Goal: Task Accomplishment & Management: Complete application form

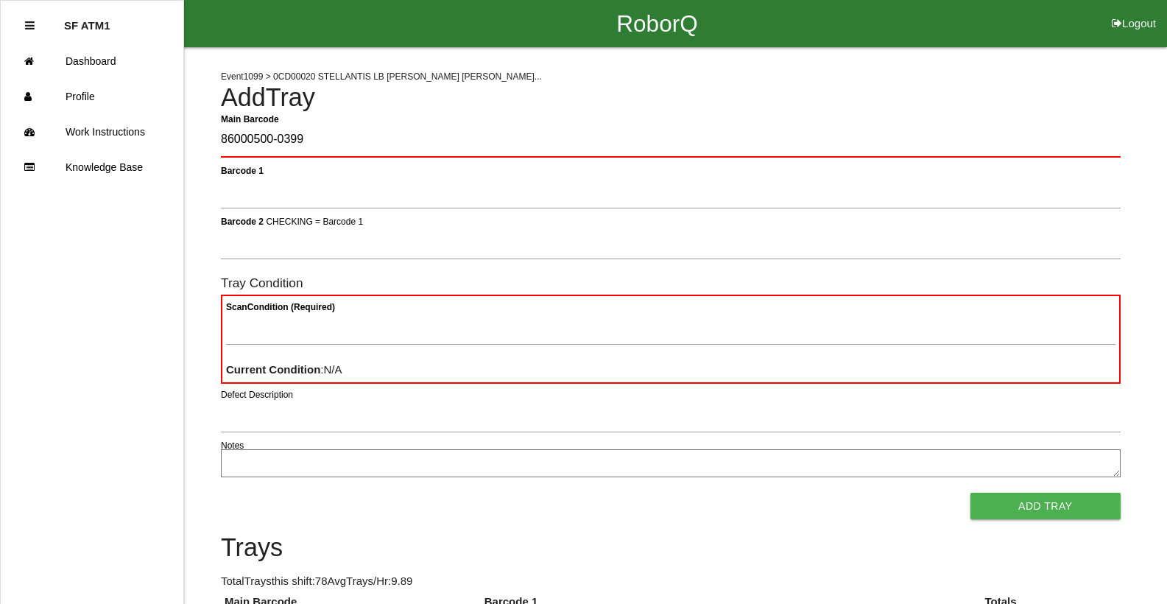
type Barcode "86000500-0399"
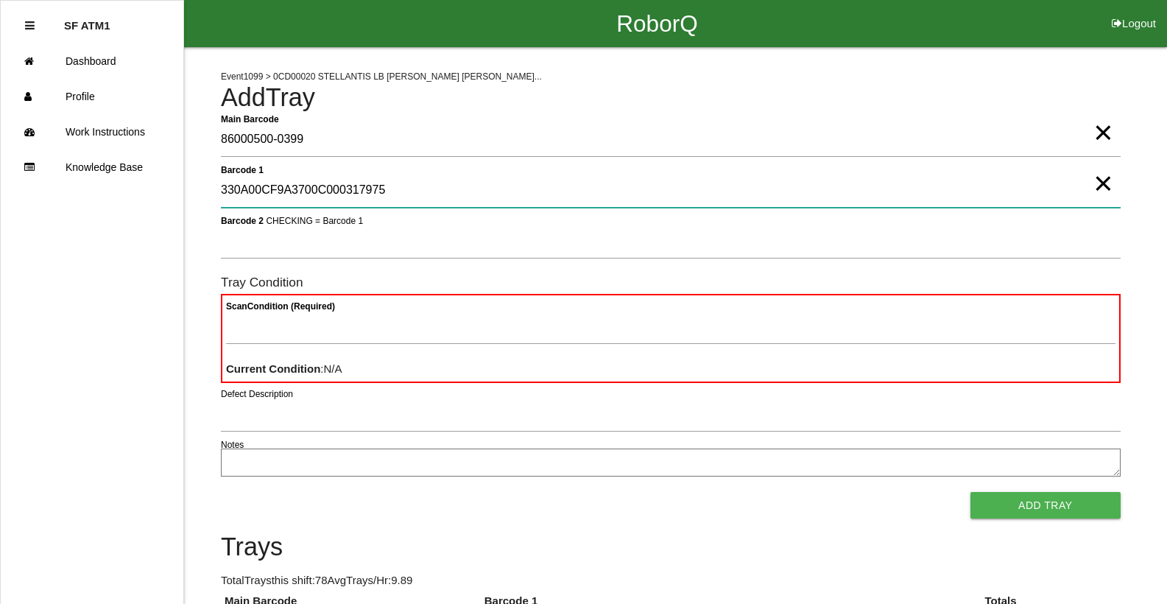
type 1 "330A00CF9A3700C000317975"
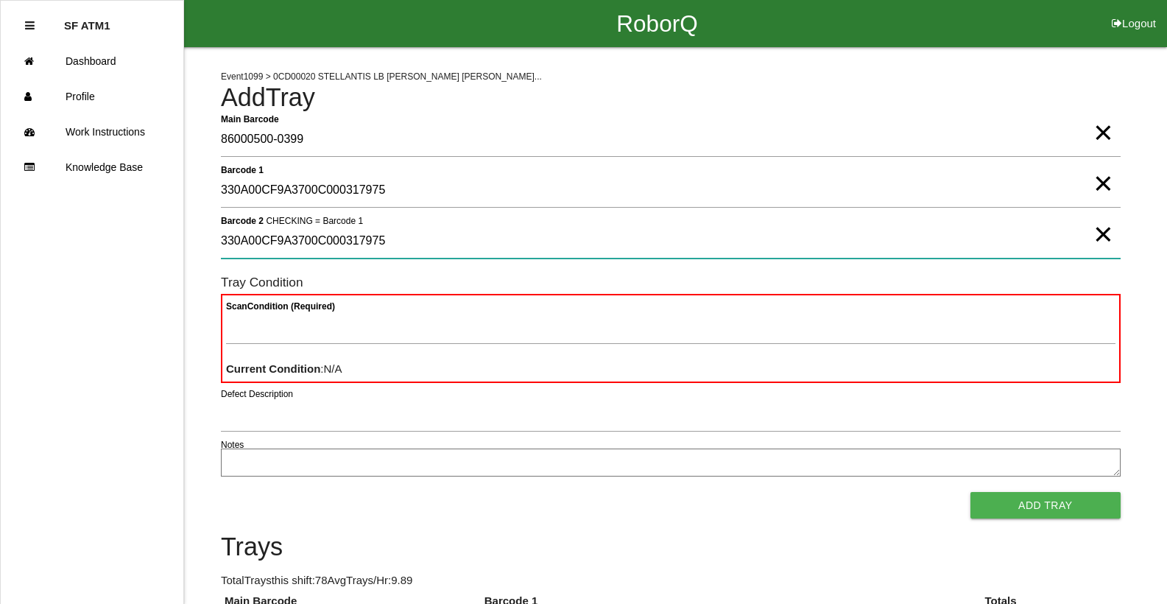
type 2 "330A00CF9A3700C000317975"
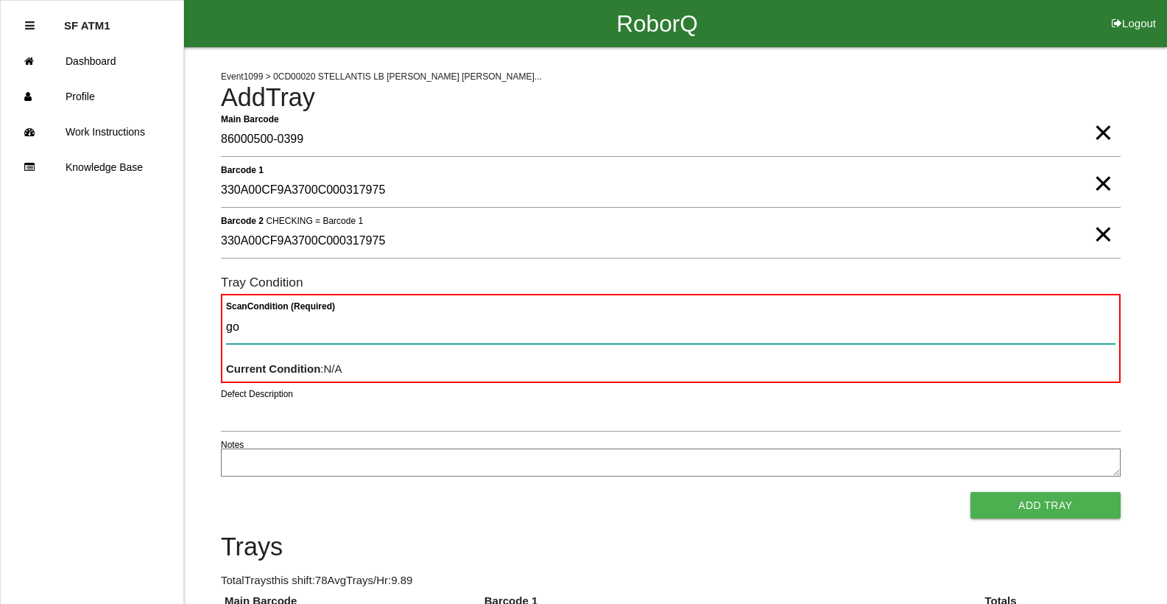
type Condition "goo"
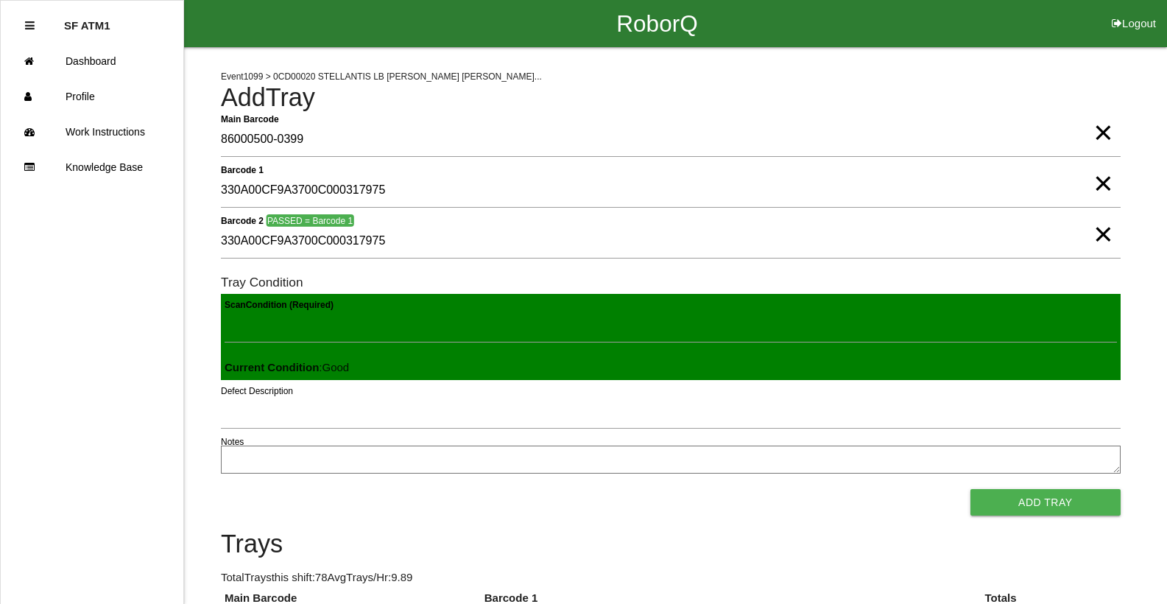
click at [971, 489] on button "Add Tray" at bounding box center [1046, 502] width 150 height 27
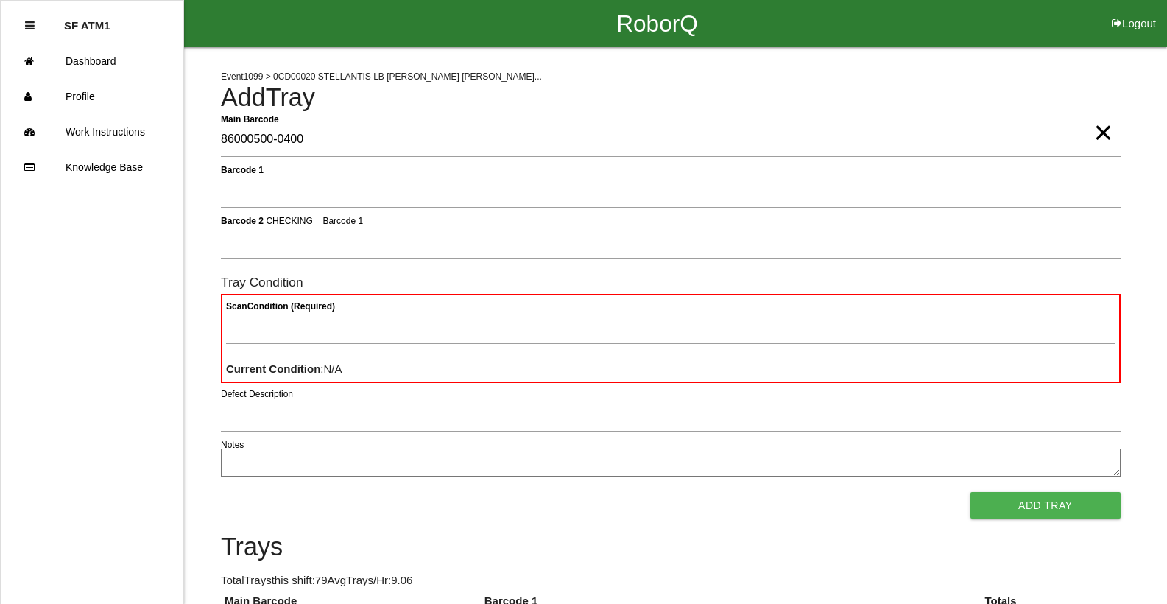
type Barcode "86000500-0400"
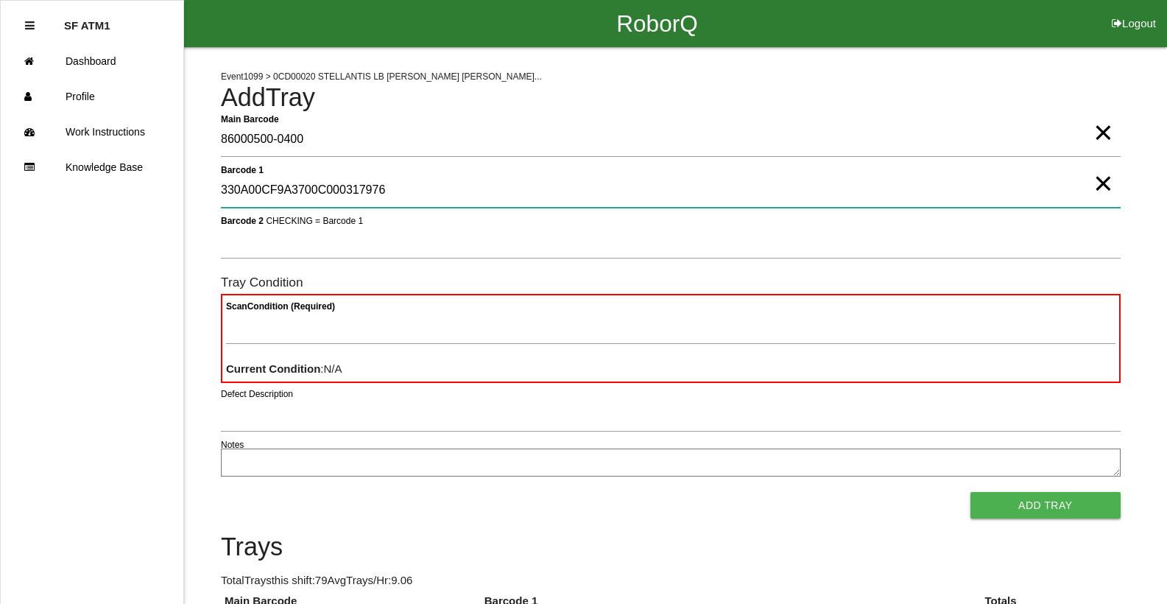
type 1 "330A00CF9A3700C000317976"
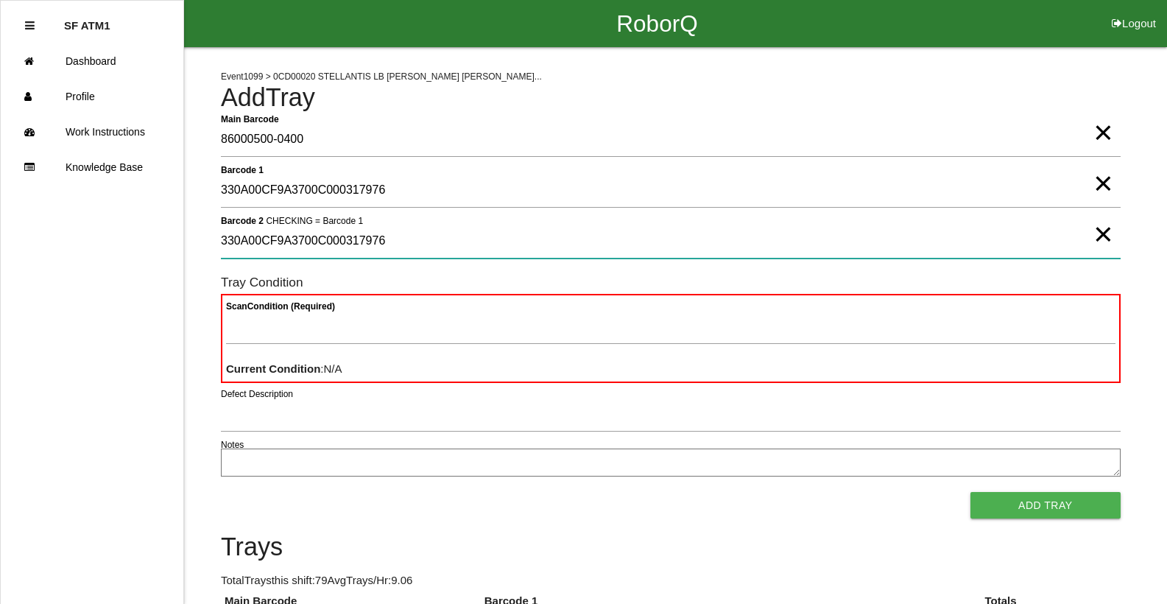
type 2 "330A00CF9A3700C000317976"
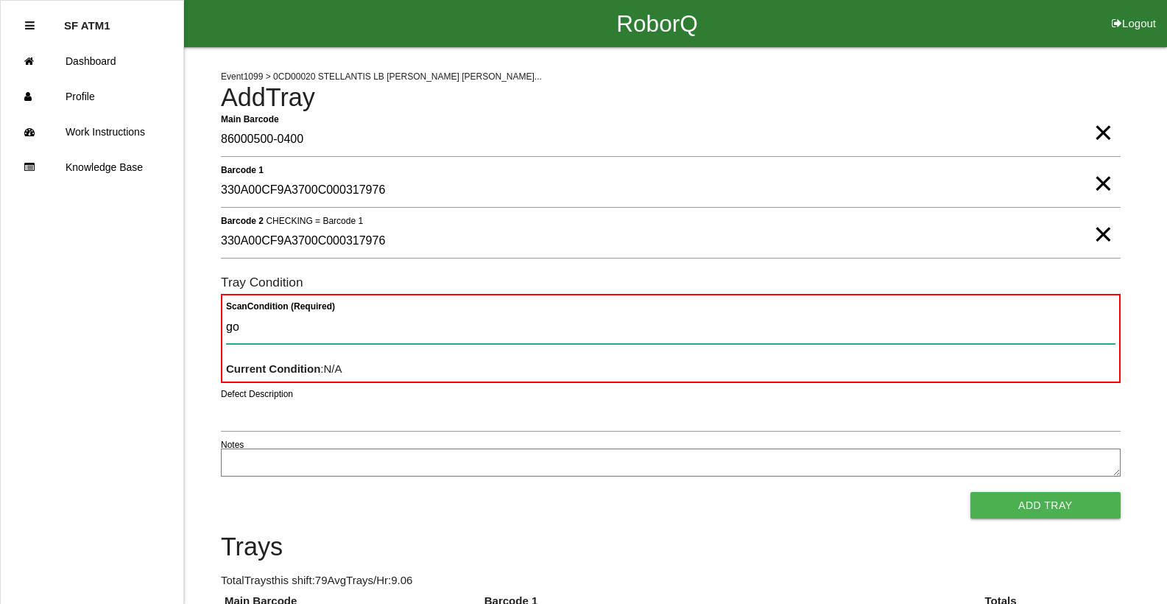
type Condition "goo"
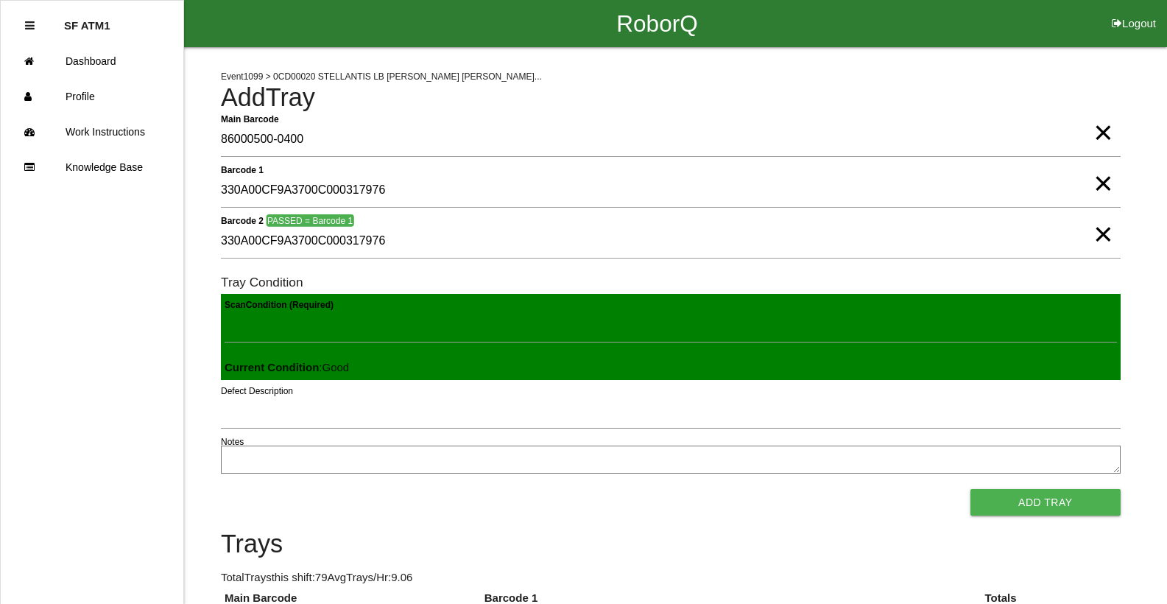
click at [971, 489] on button "Add Tray" at bounding box center [1046, 502] width 150 height 27
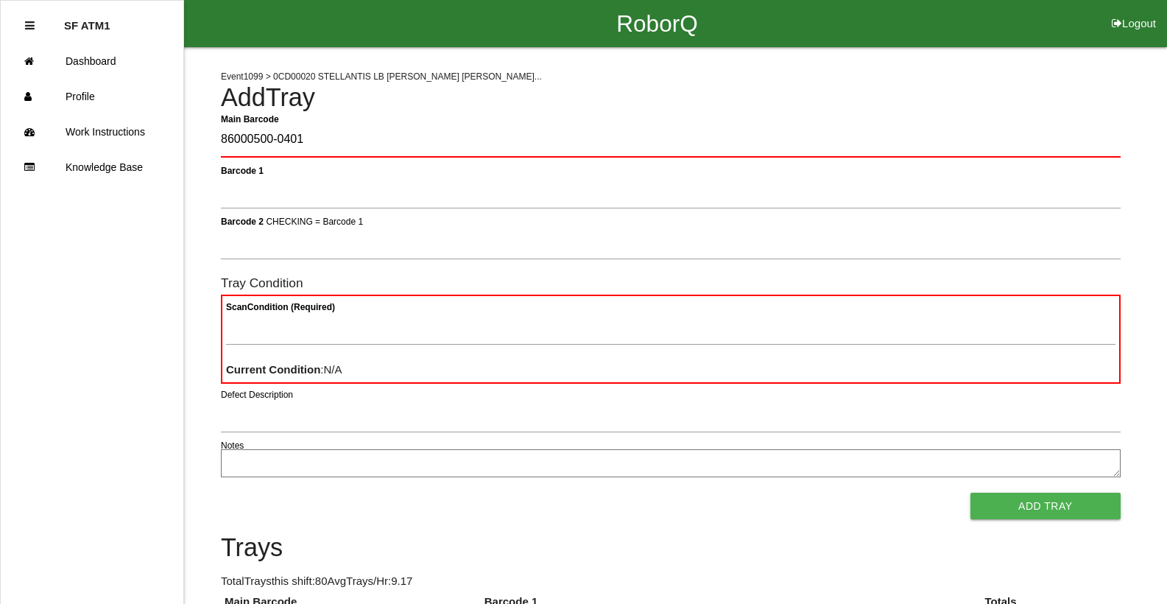
type Barcode "86000500-0401"
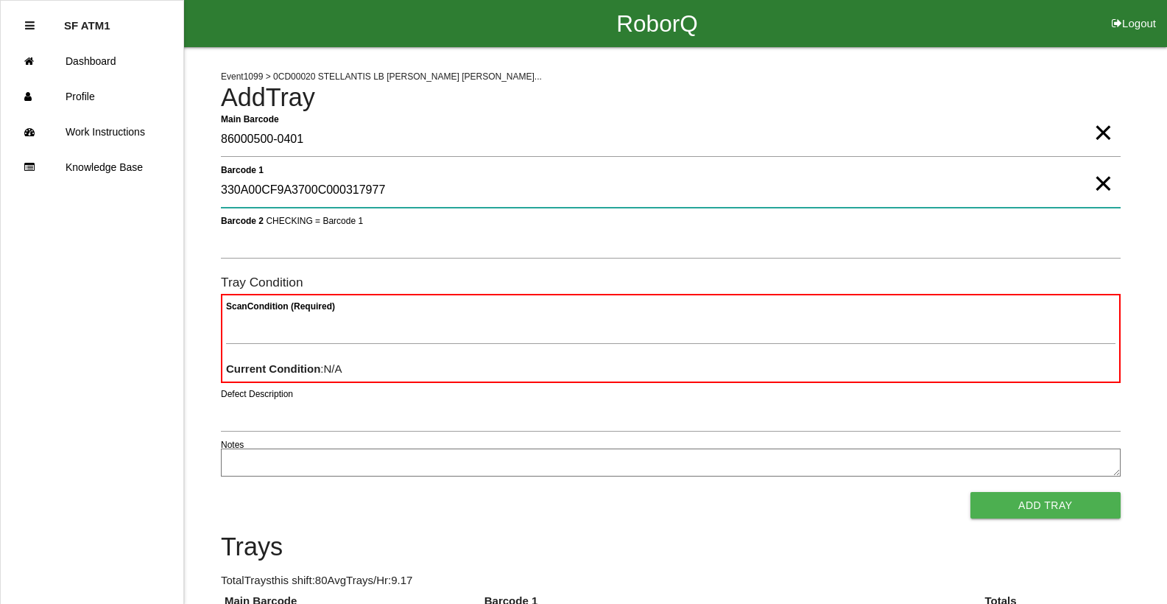
type 1 "330A00CF9A3700C000317977"
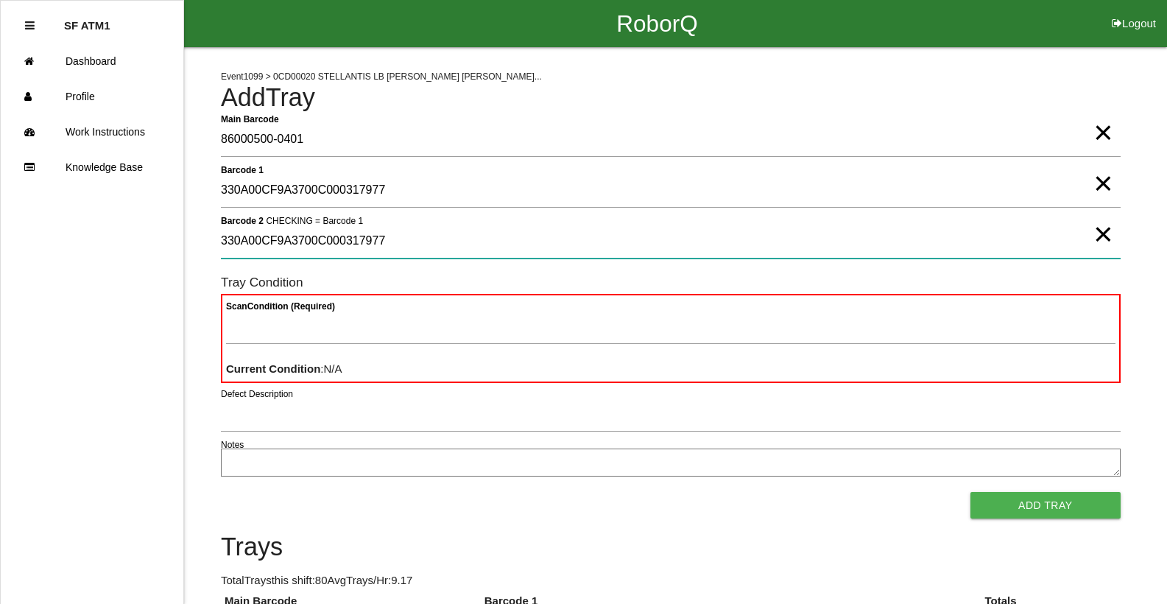
type 2 "330A00CF9A3700C000317977"
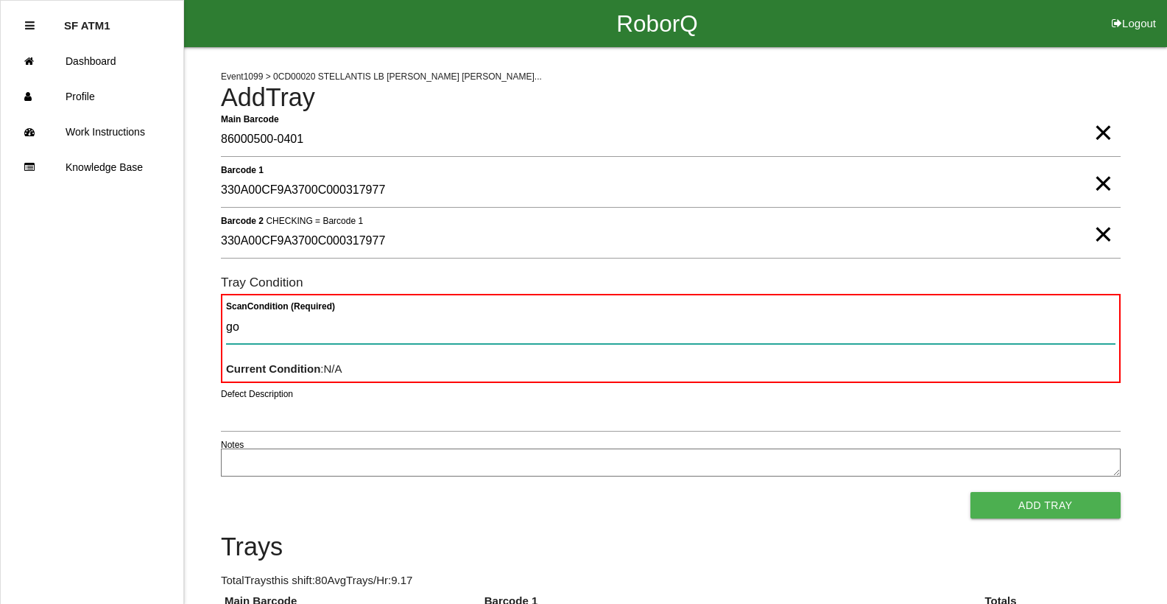
type Condition "goo"
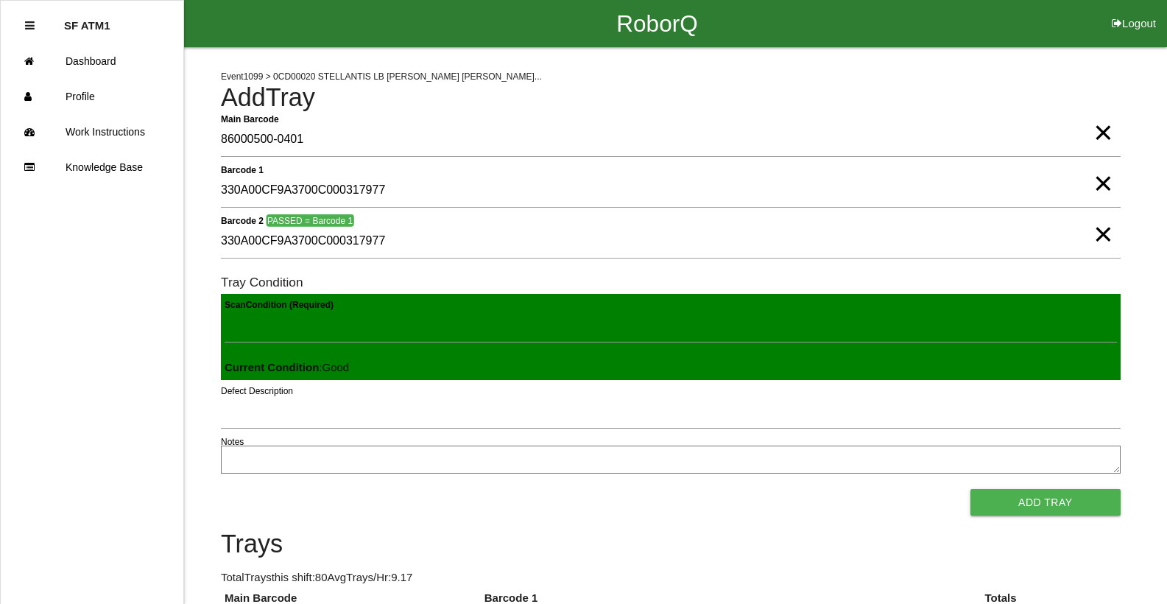
click at [971, 489] on button "Add Tray" at bounding box center [1046, 502] width 150 height 27
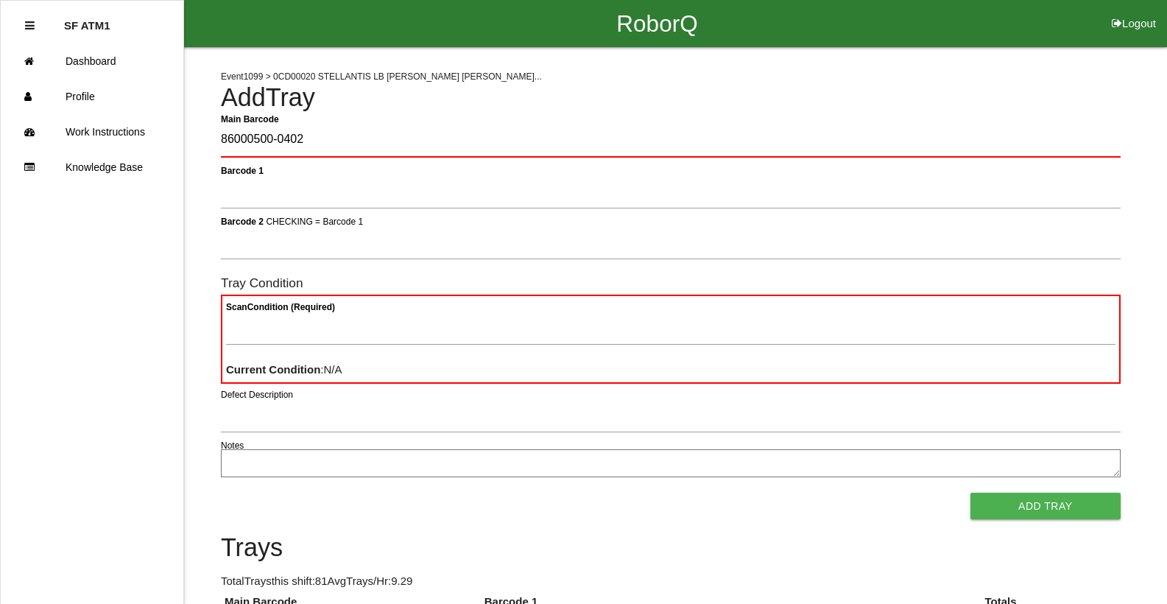
type Barcode "86000500-0402"
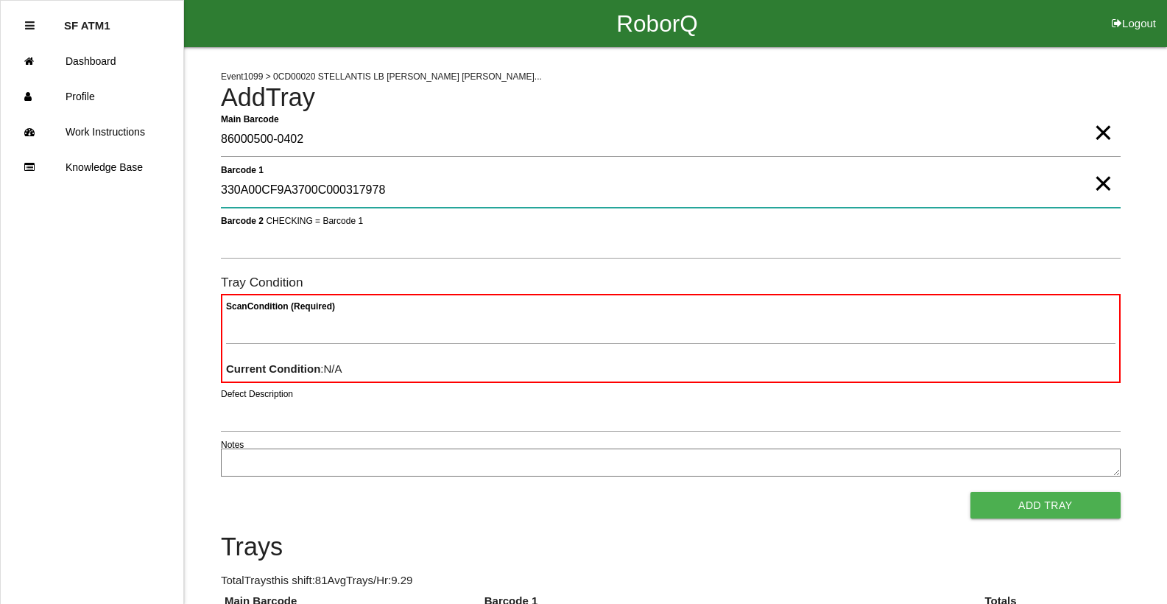
type 1 "330A00CF9A3700C000317978"
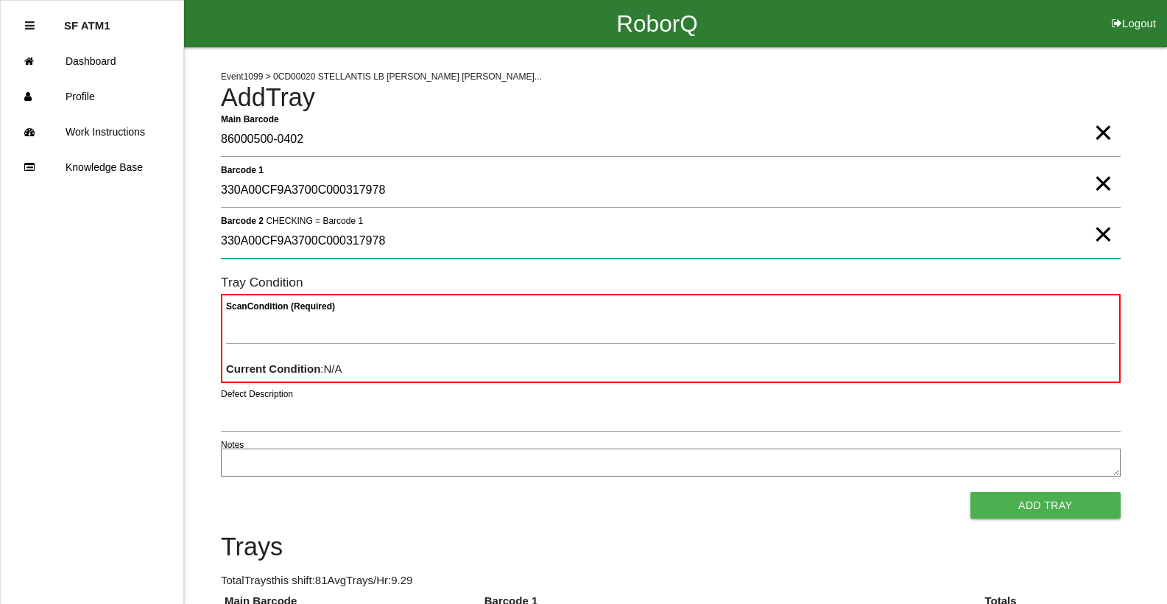
type 2 "330A00CF9A3700C000317978"
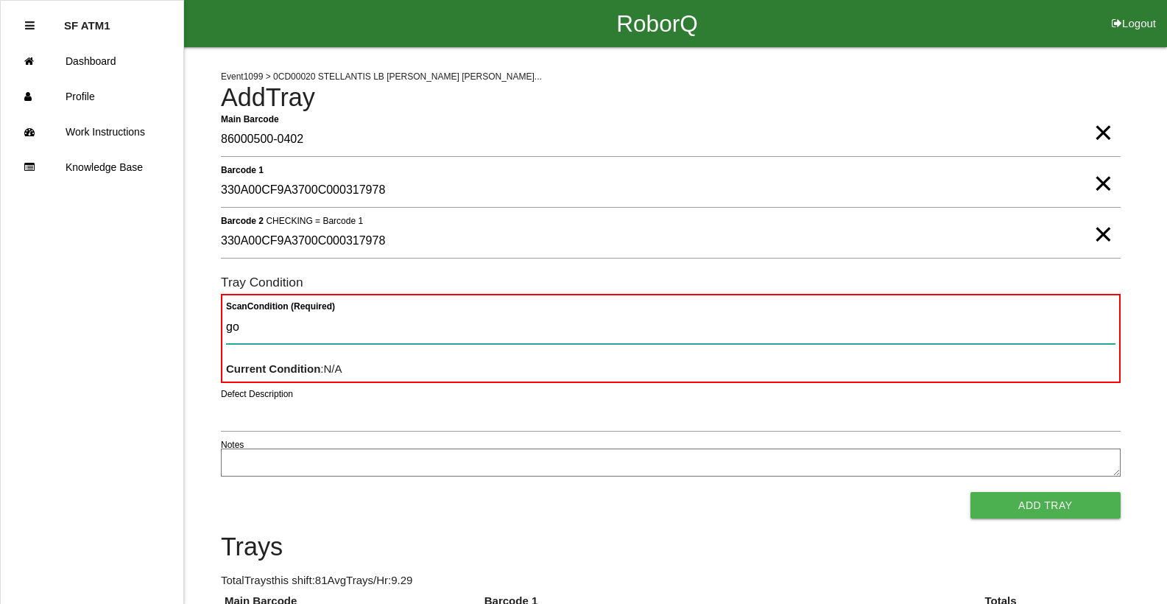
type Condition "goo"
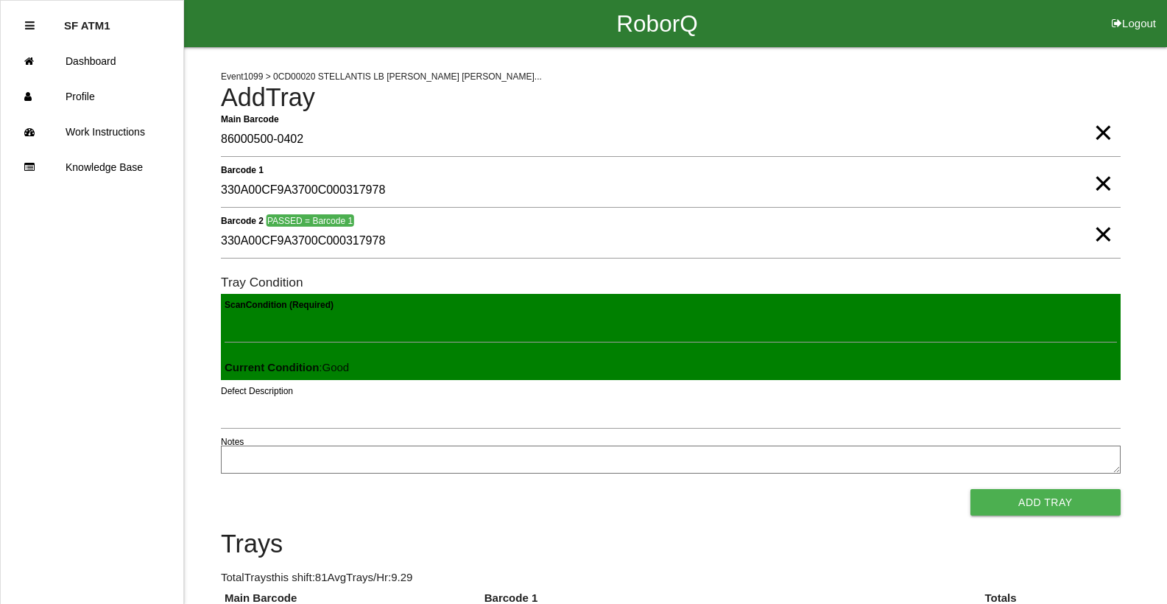
click at [971, 489] on button "Add Tray" at bounding box center [1046, 502] width 150 height 27
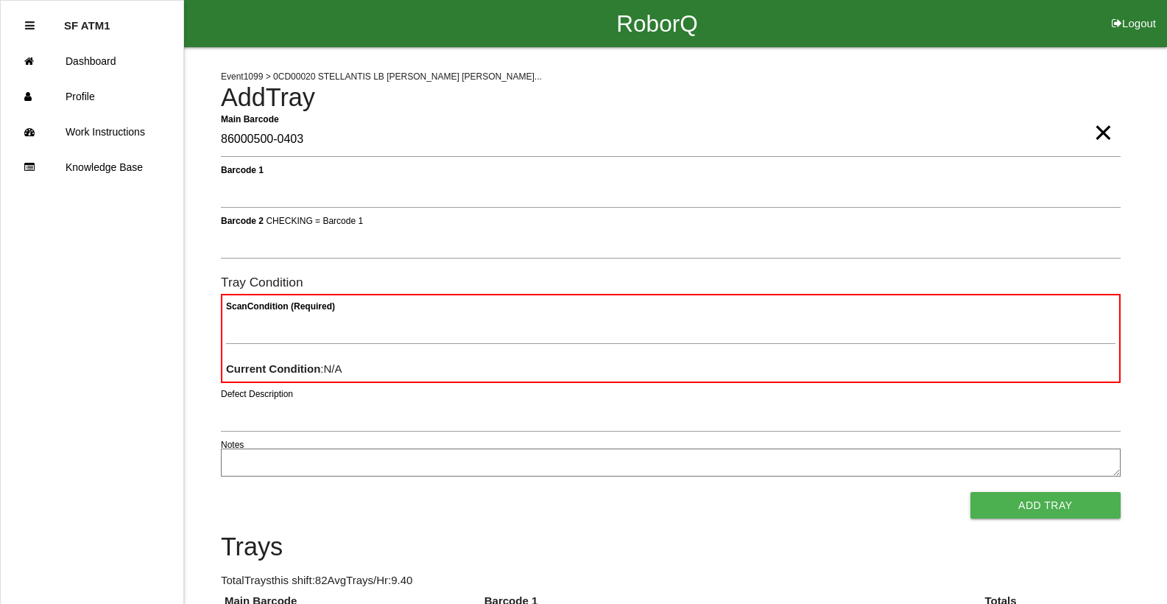
type Barcode "86000500-0403"
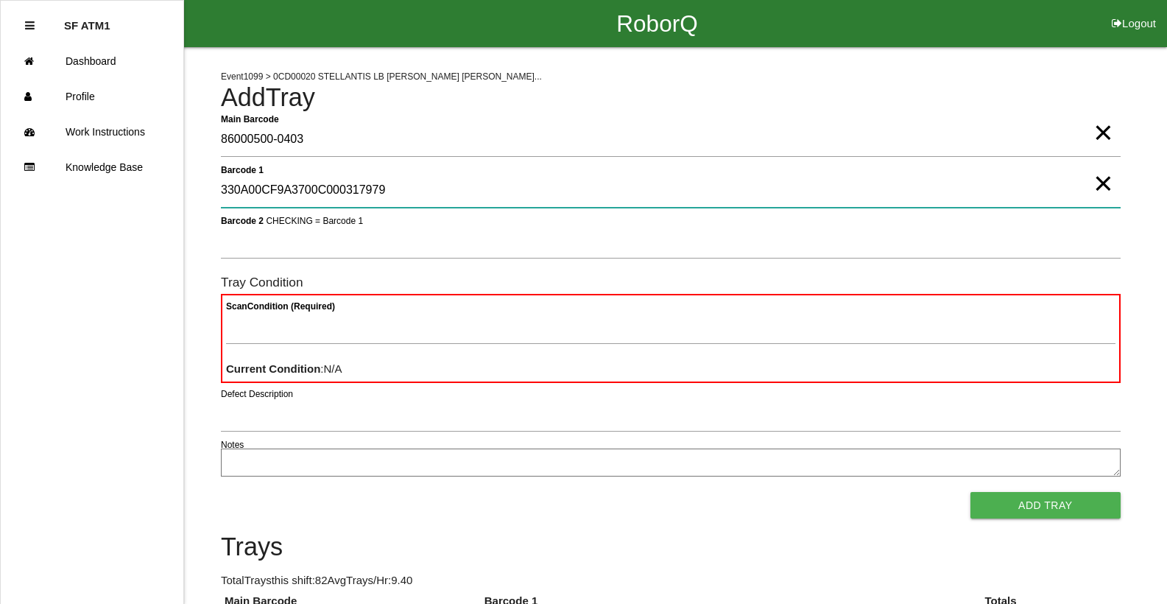
type 1 "330A00CF9A3700C000317979"
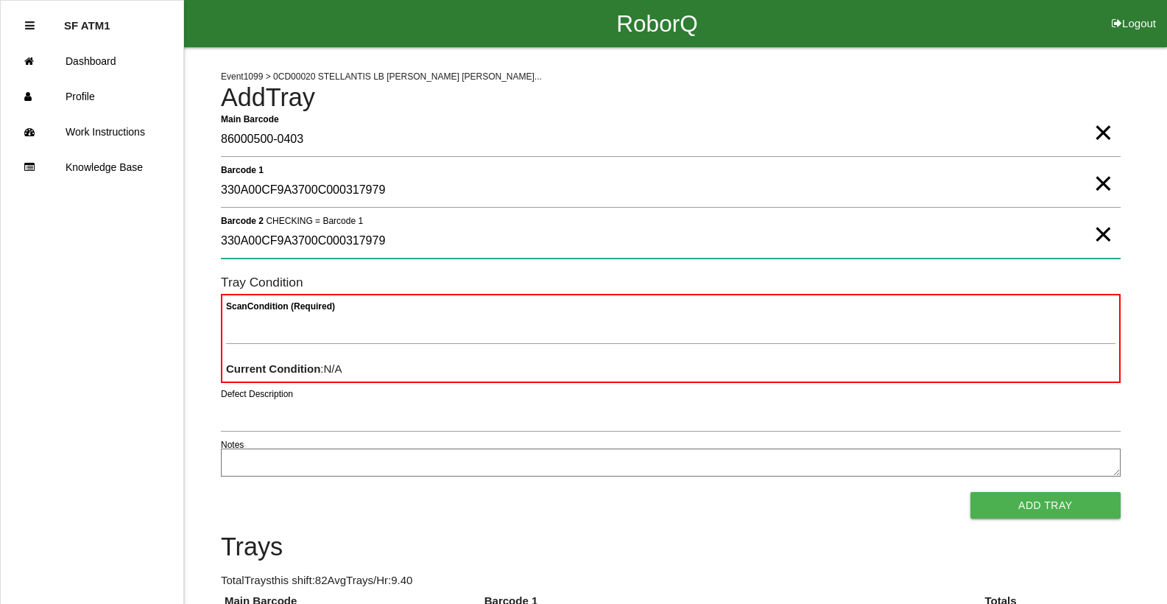
type 2 "330A00CF9A3700C000317979"
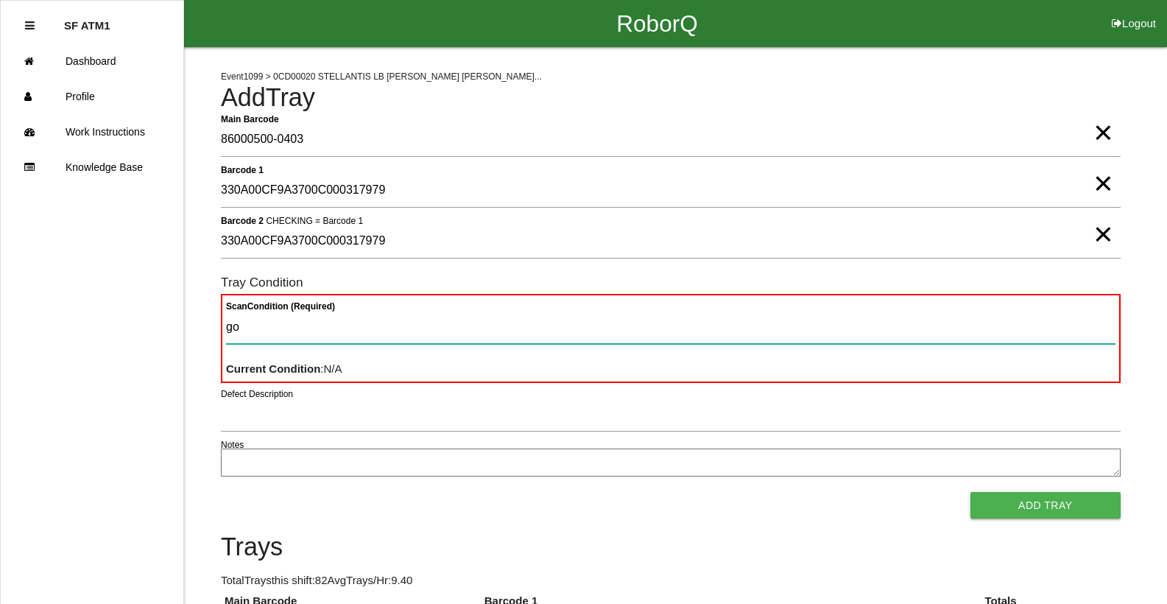
type Condition "goo"
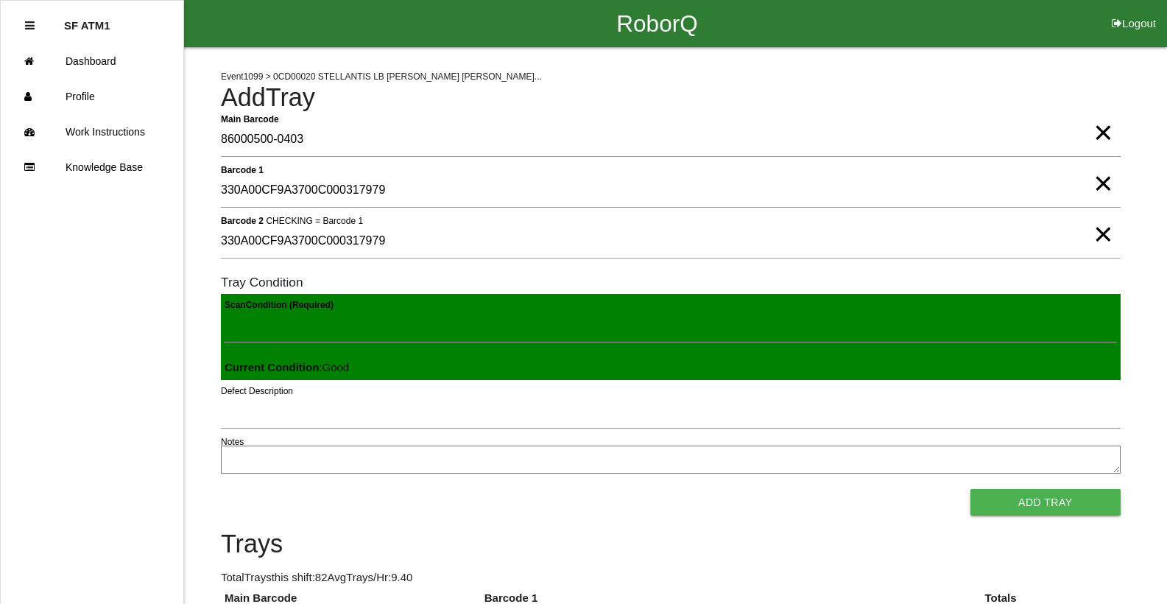
click at [971, 489] on button "Add Tray" at bounding box center [1046, 502] width 150 height 27
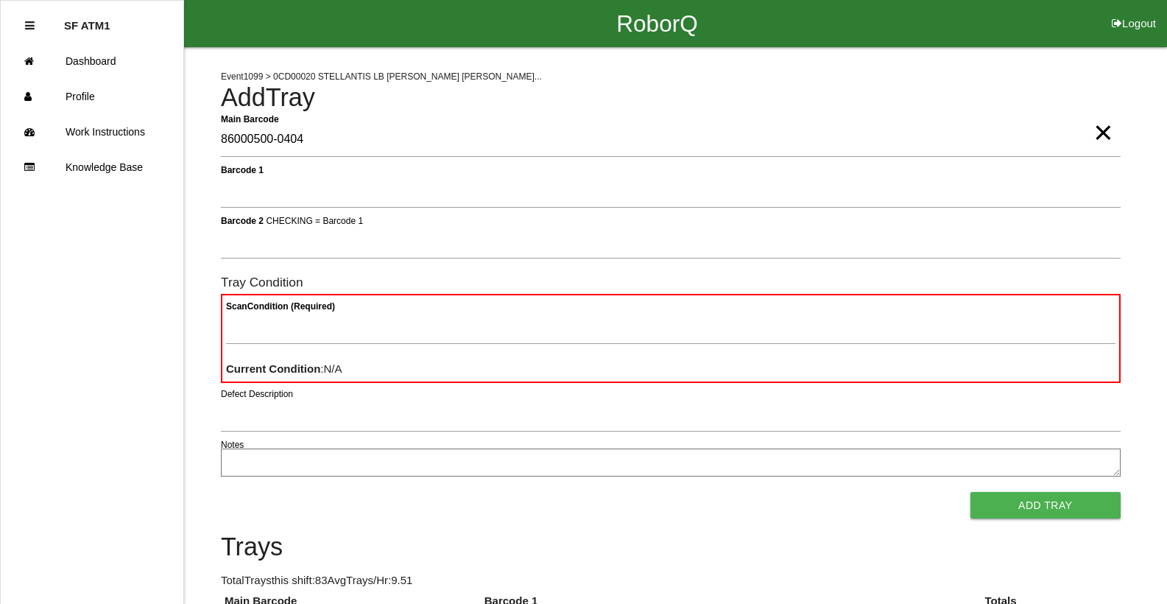
type Barcode "86000500-0404"
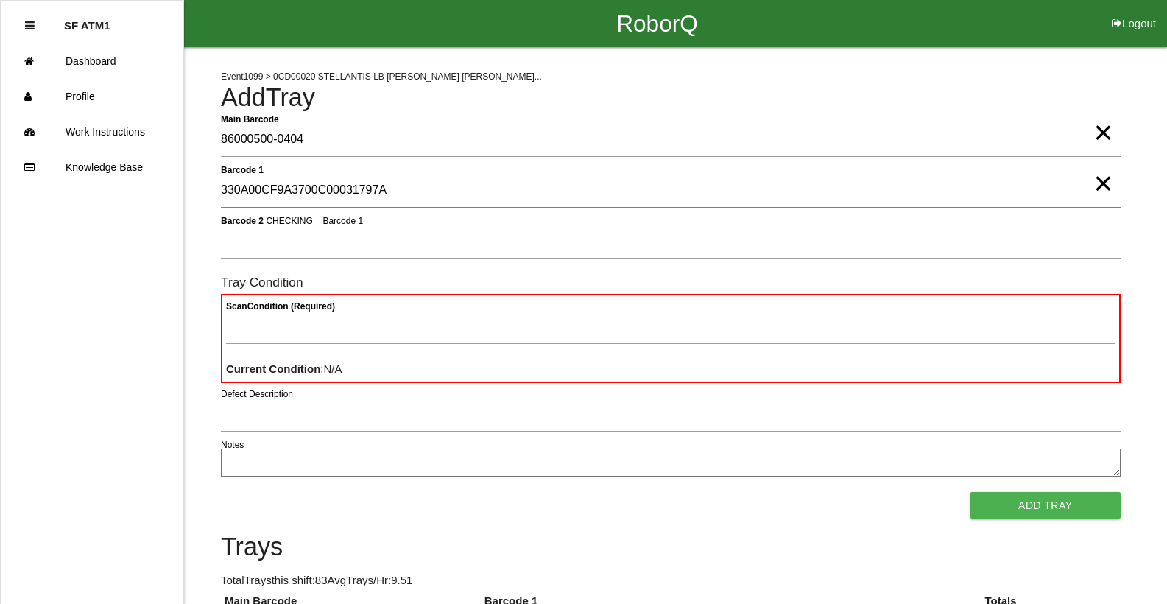
type 1 "330A00CF9A3700C00031797A"
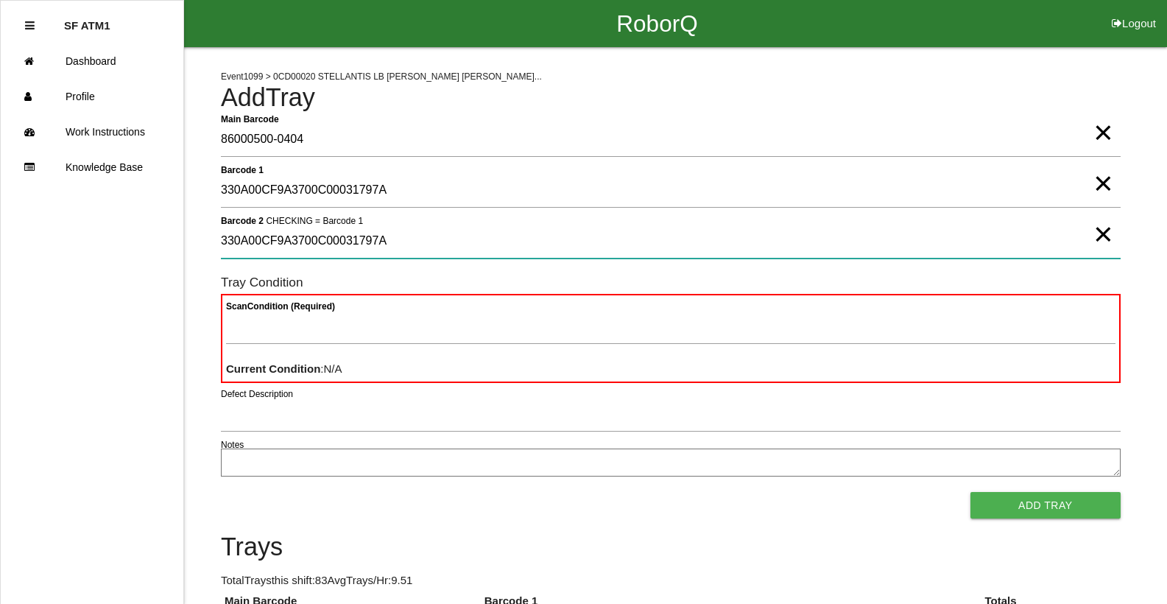
type 2 "330A00CF9A3700C00031797A"
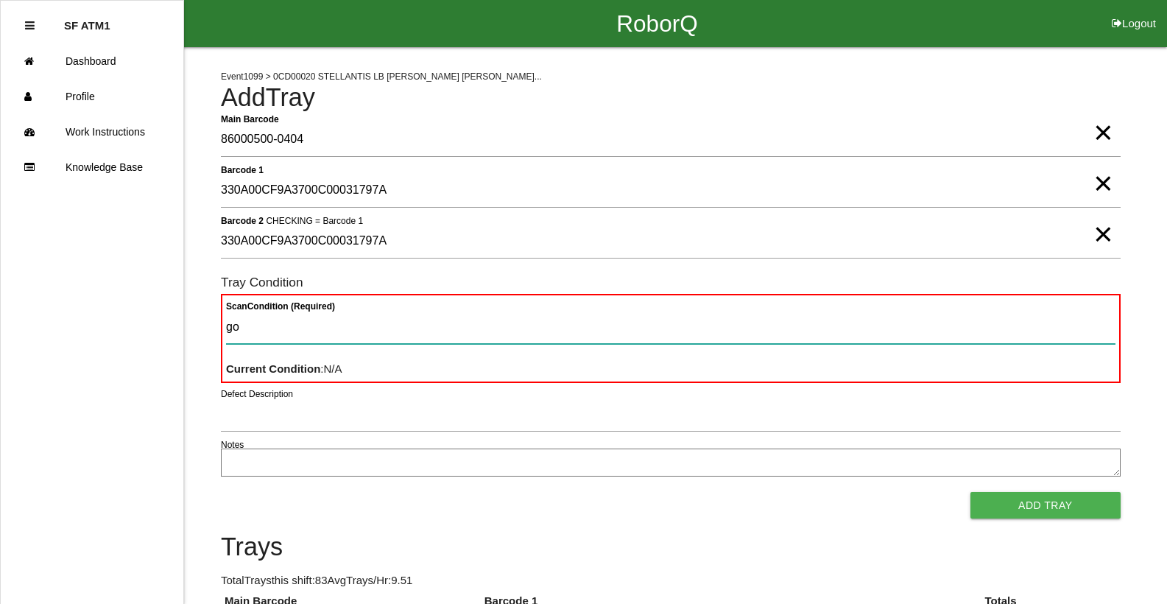
type Condition "goo"
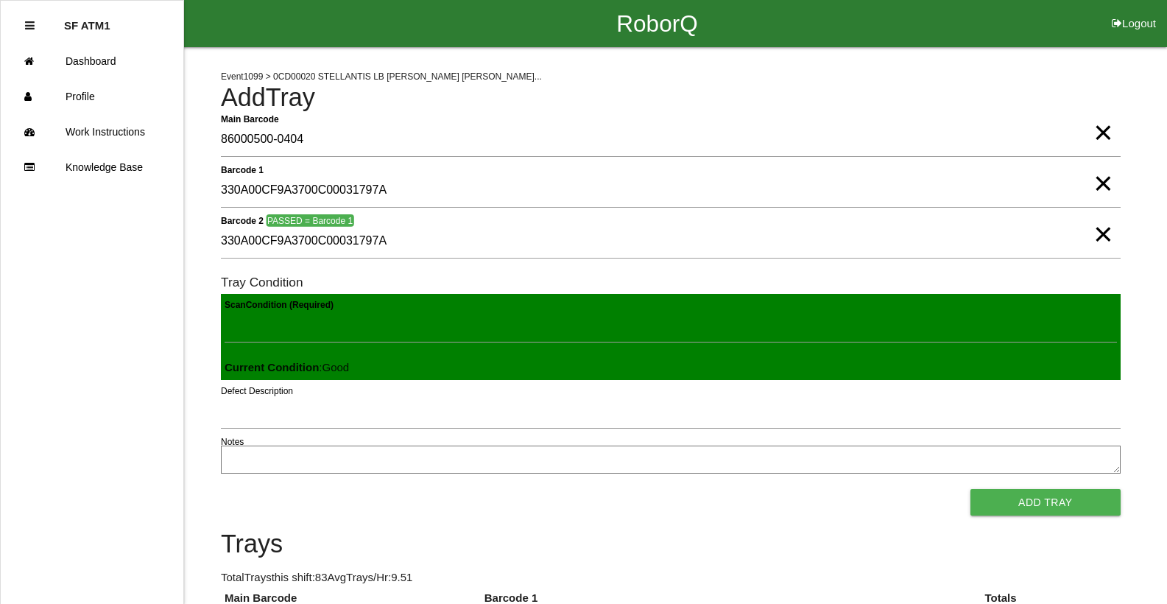
click at [971, 489] on button "Add Tray" at bounding box center [1046, 502] width 150 height 27
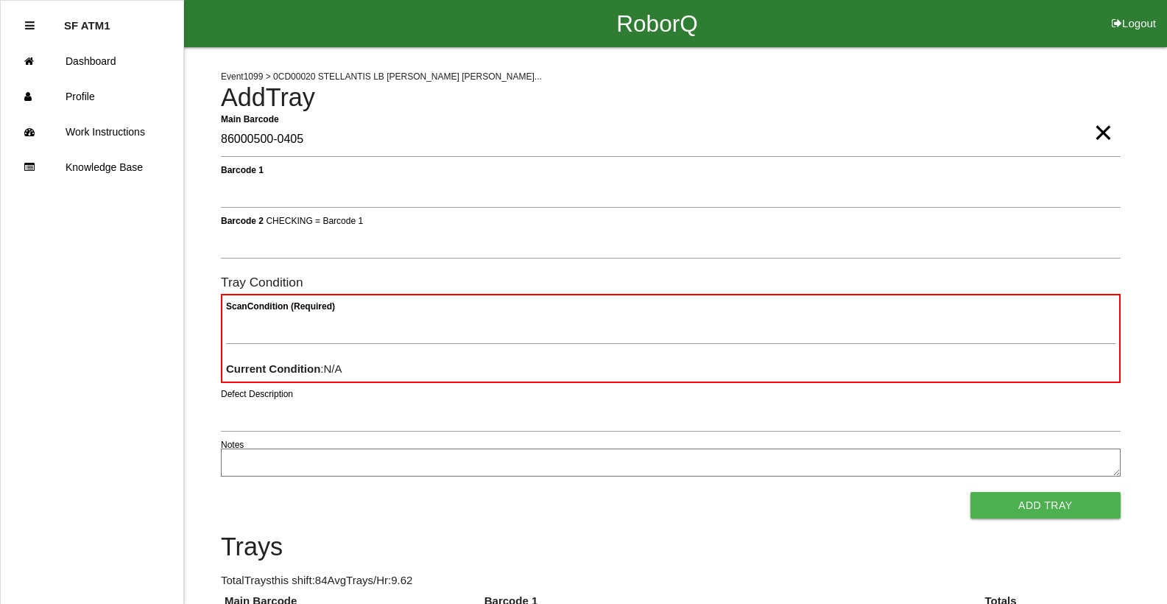
type Barcode "86000500-0405"
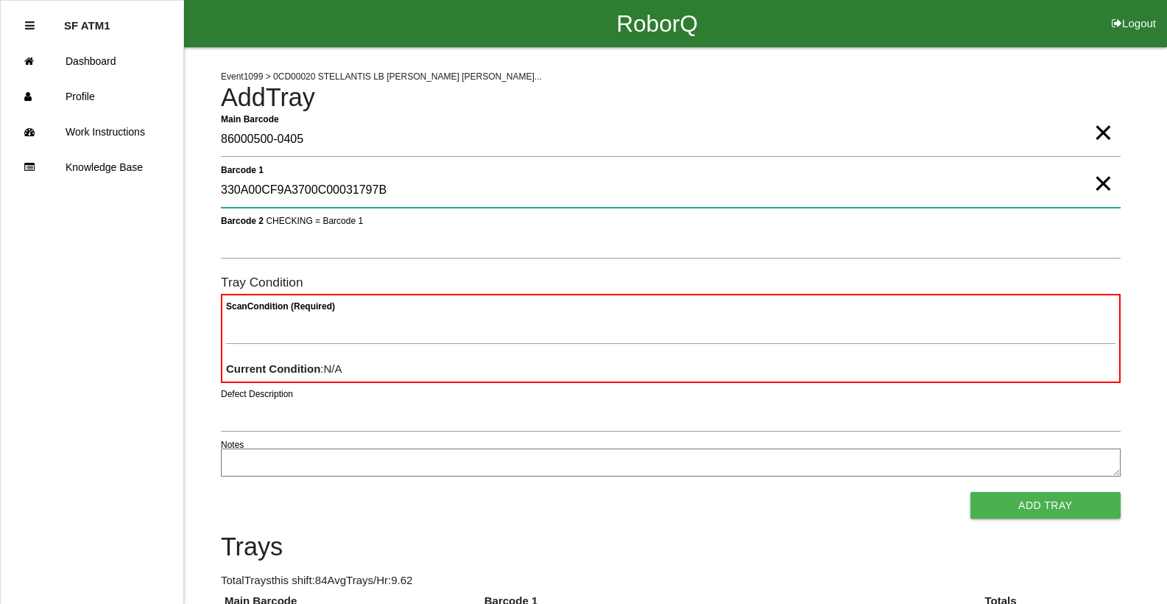
type 1 "330A00CF9A3700C00031797B"
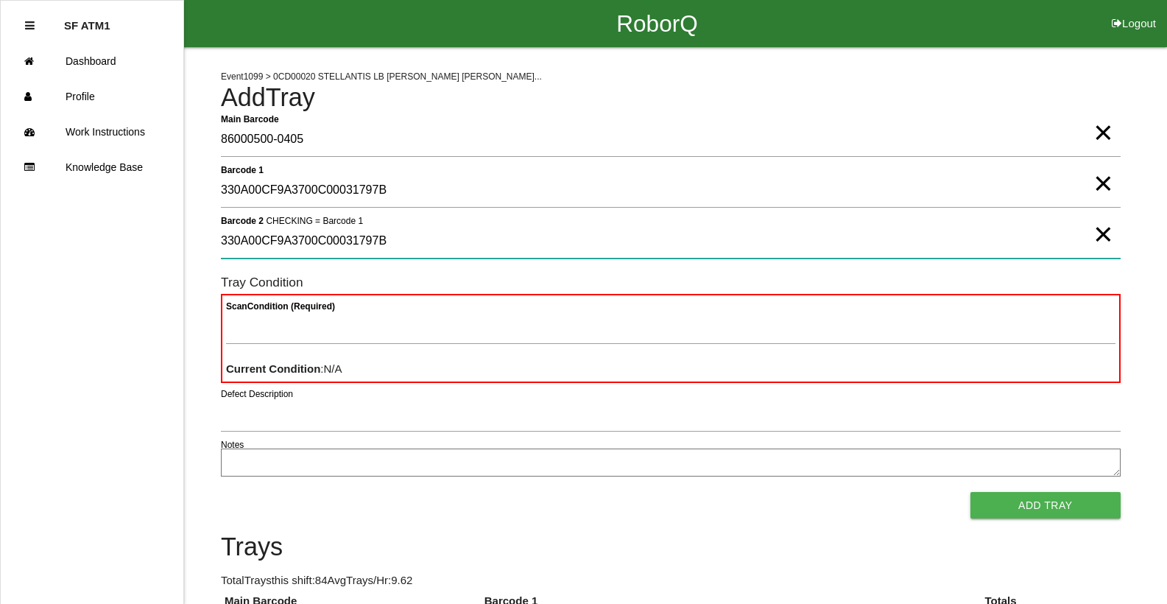
type 2 "330A00CF9A3700C00031797B"
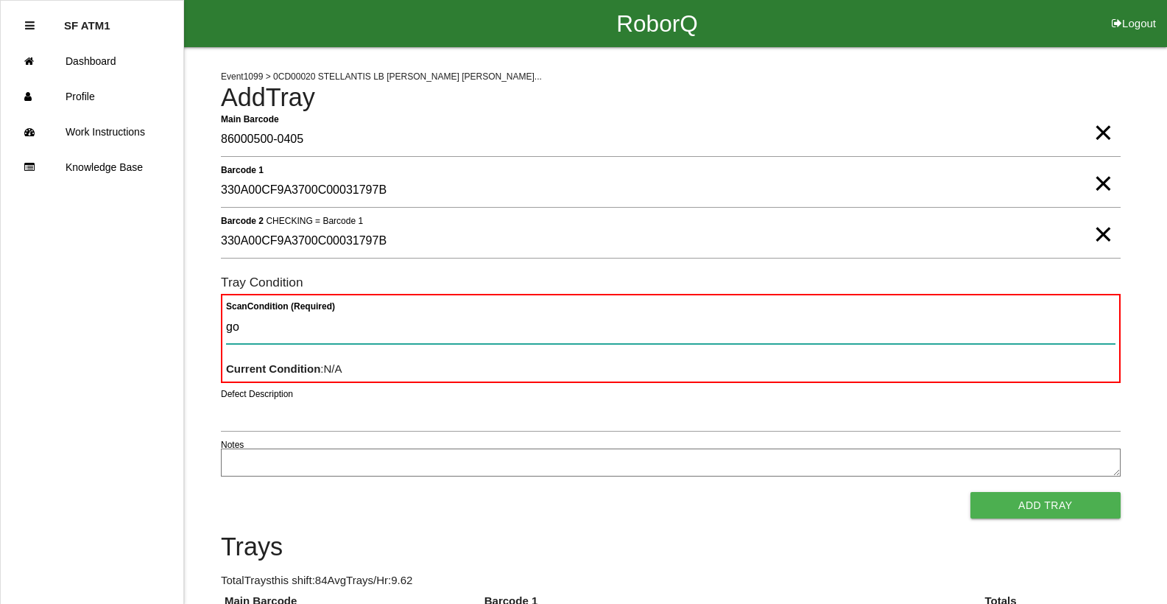
type Condition "goo"
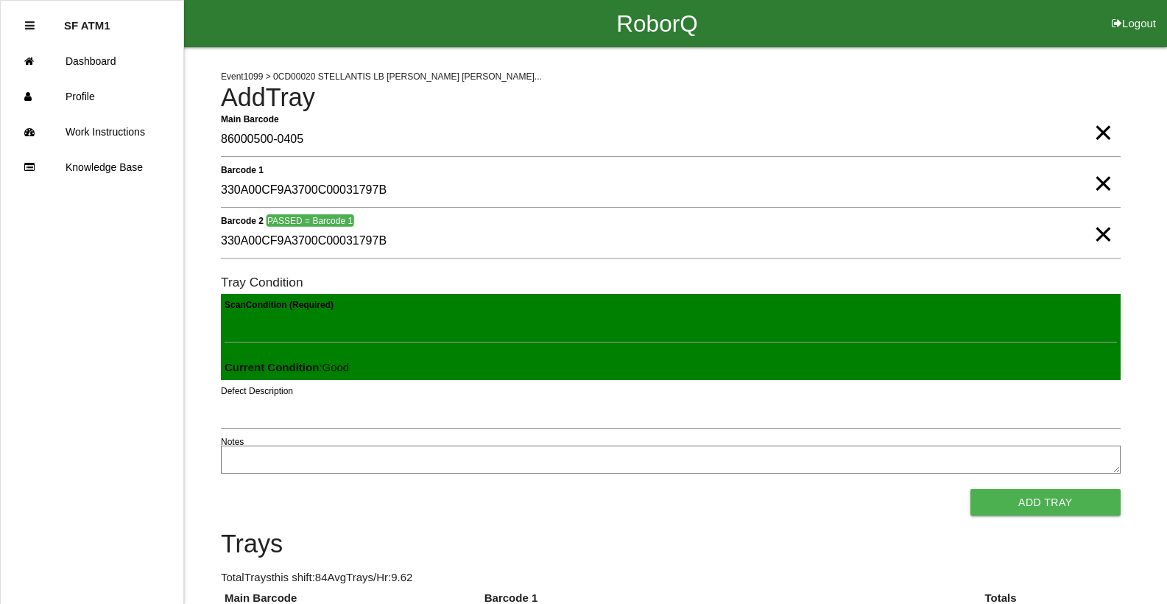
click at [971, 489] on button "Add Tray" at bounding box center [1046, 502] width 150 height 27
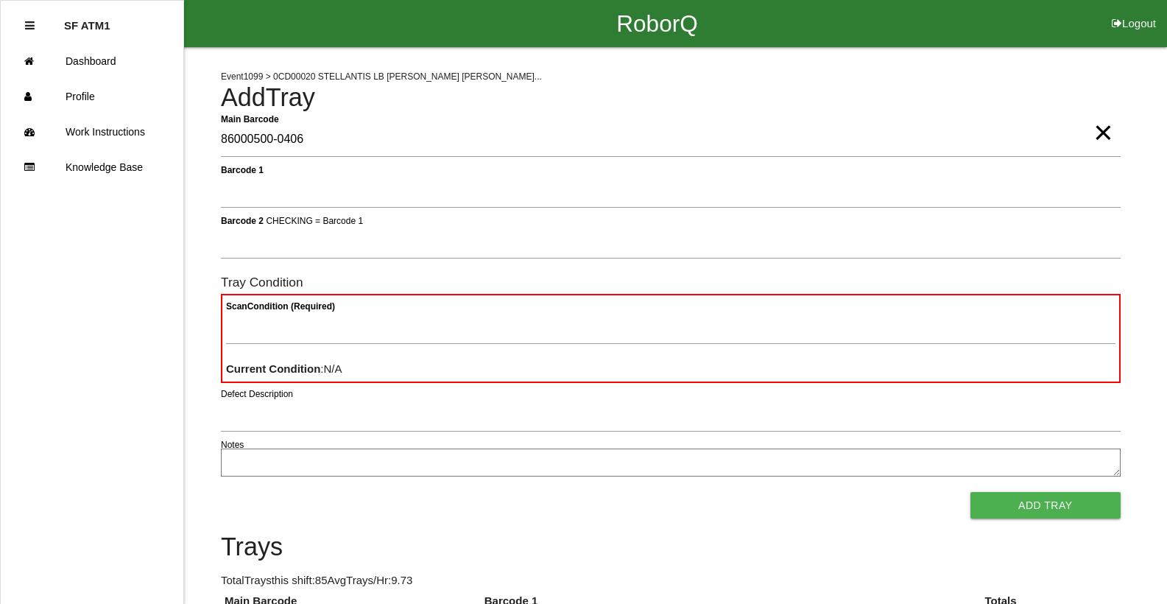
type Barcode "86000500-0406"
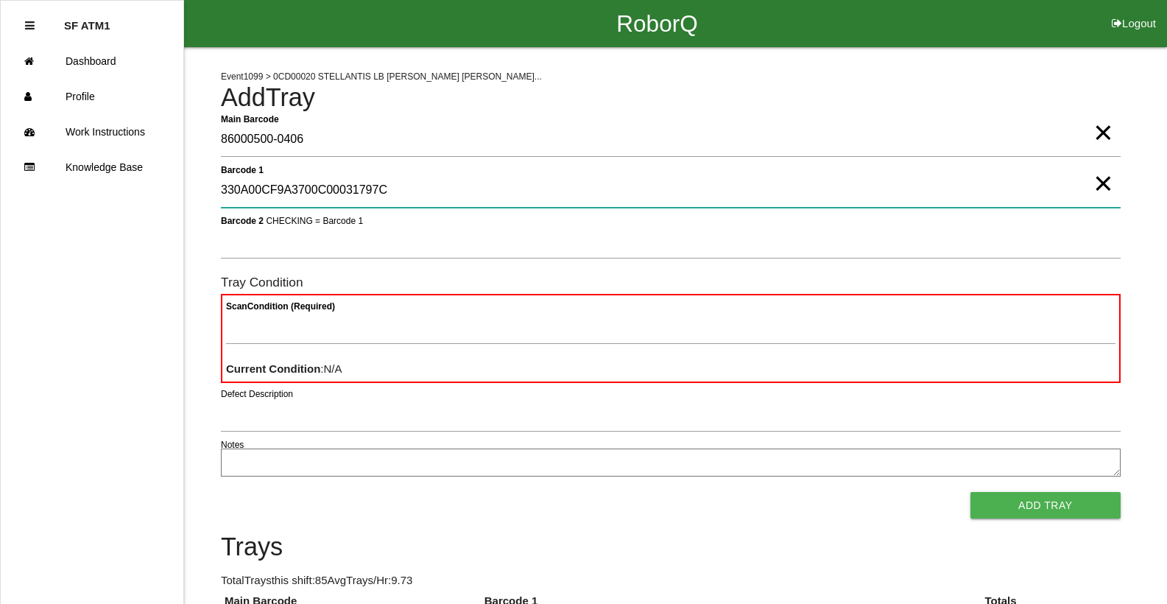
type 1 "330A00CF9A3700C00031797C"
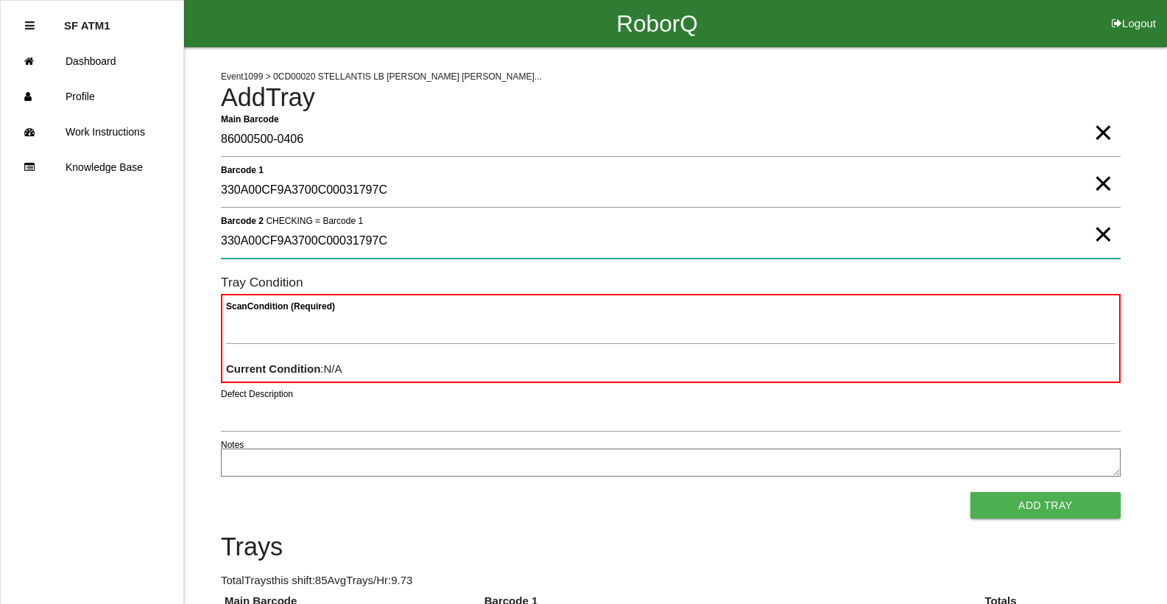
type 2 "330A00CF9A3700C00031797C"
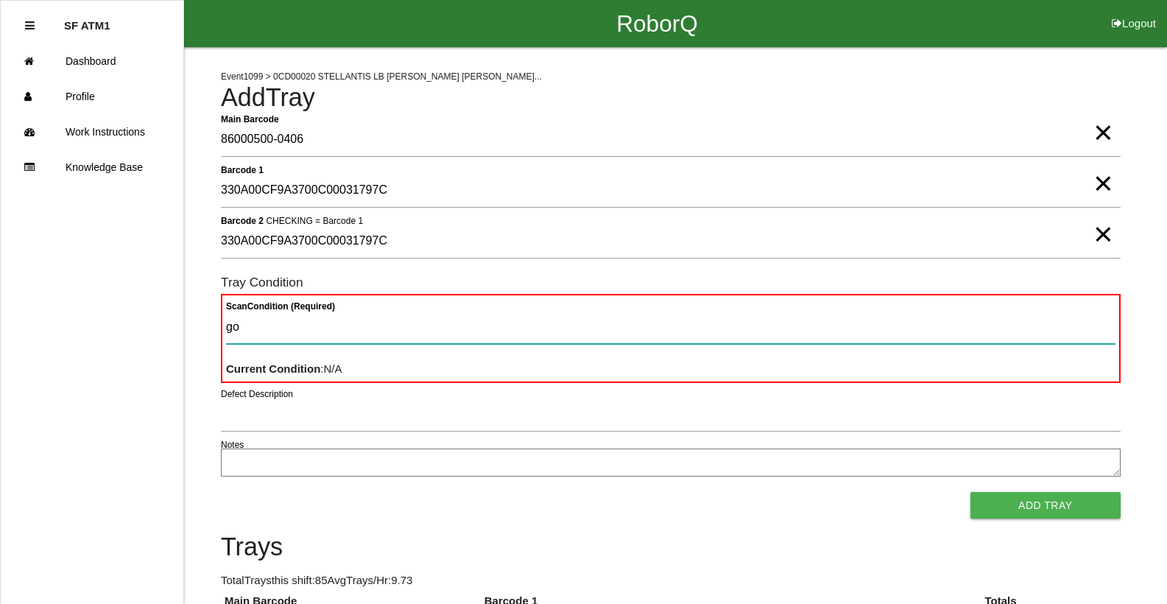
type Condition "goo"
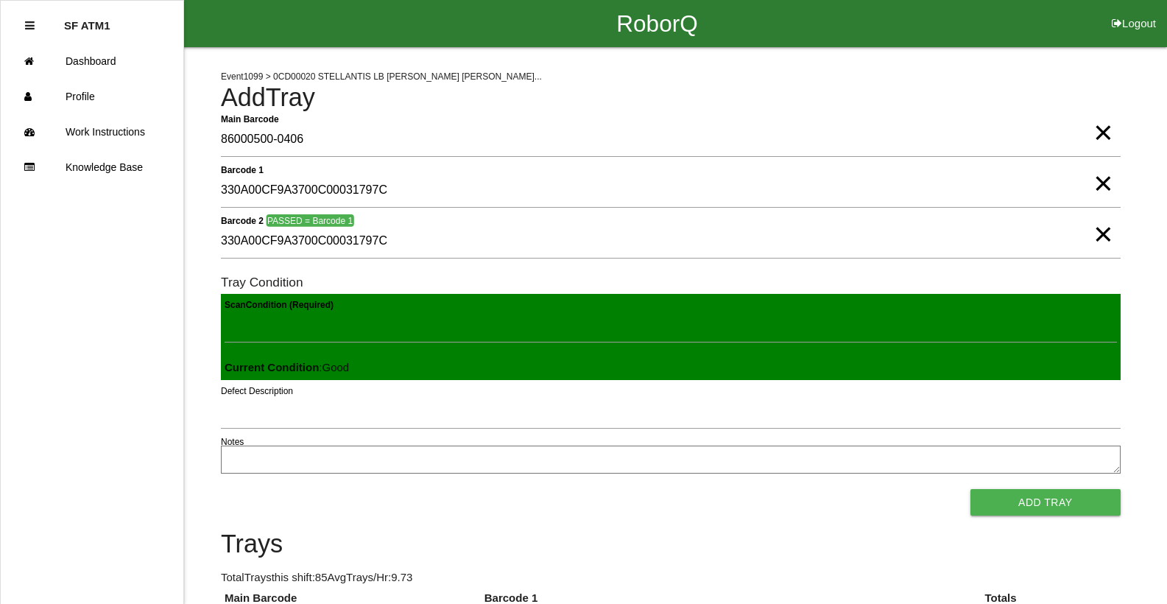
click at [971, 489] on button "Add Tray" at bounding box center [1046, 502] width 150 height 27
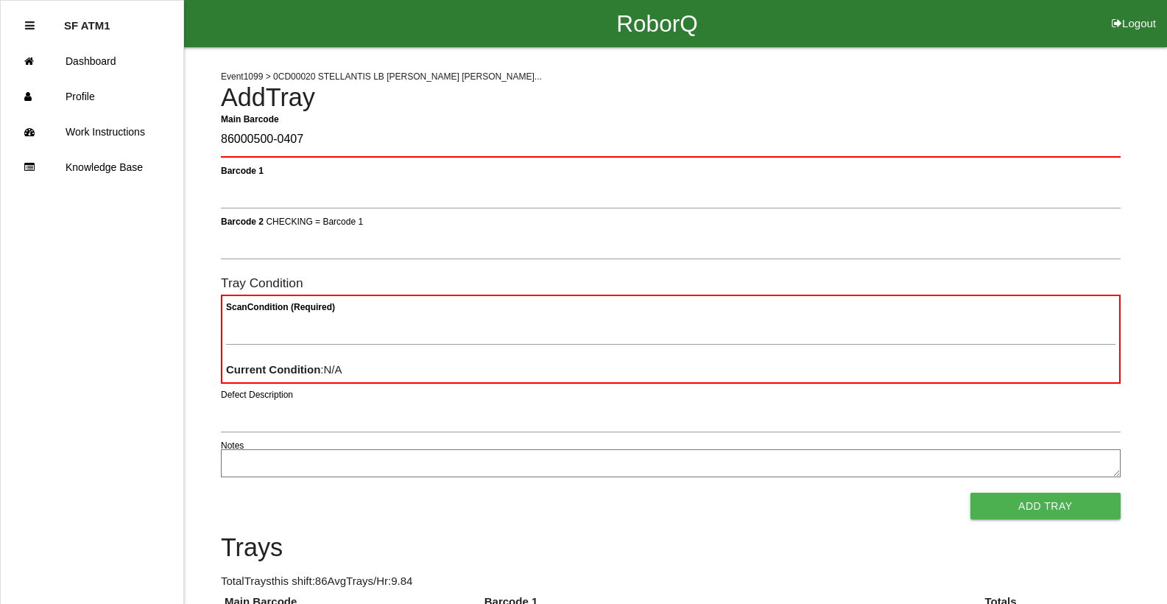
type Barcode "86000500-0407"
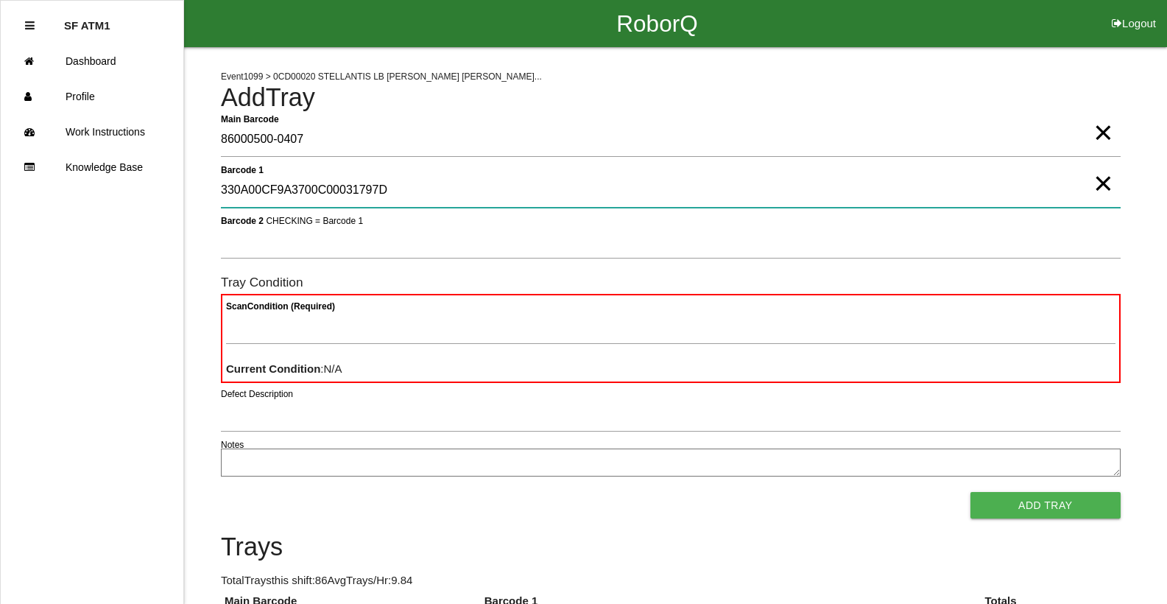
type 1 "330A00CF9A3700C00031797D"
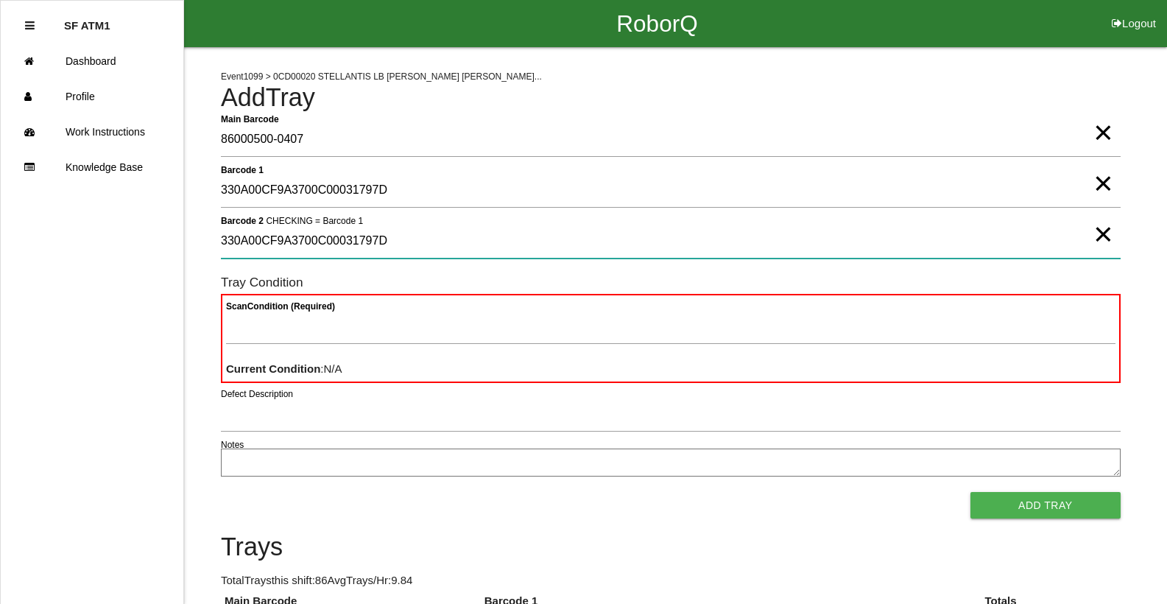
type 2 "330A00CF9A3700C00031797D"
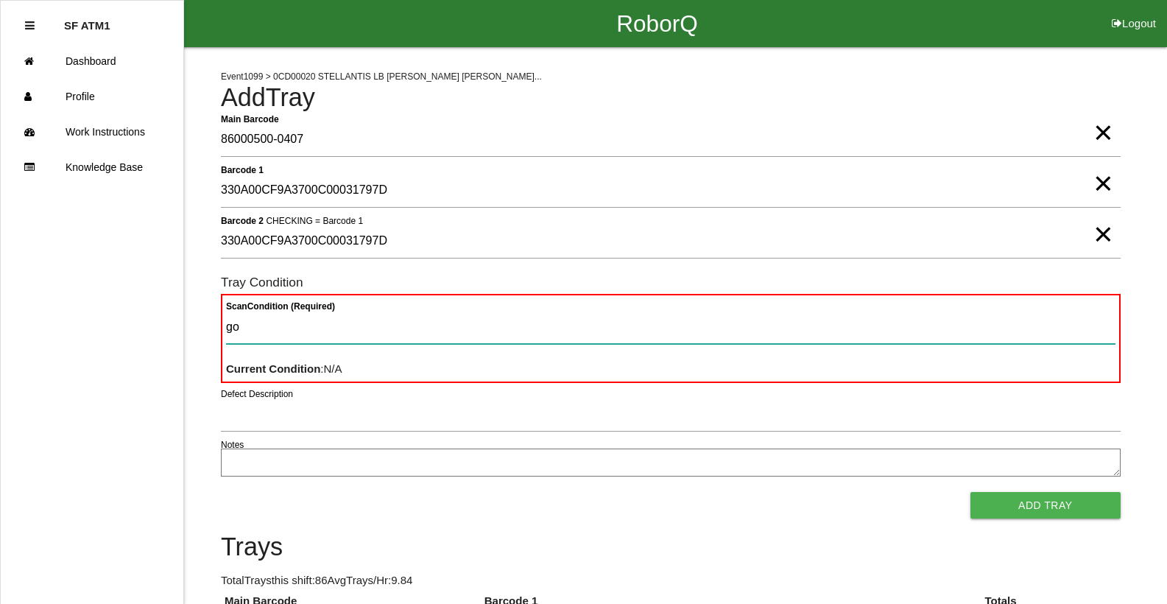
type Condition "goo"
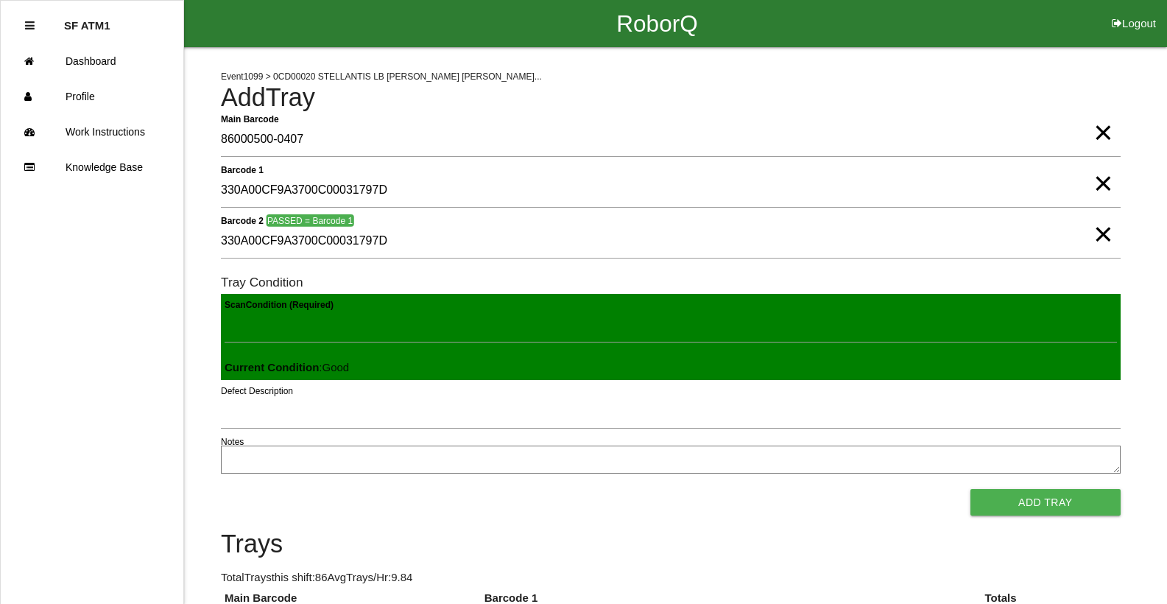
click at [971, 489] on button "Add Tray" at bounding box center [1046, 502] width 150 height 27
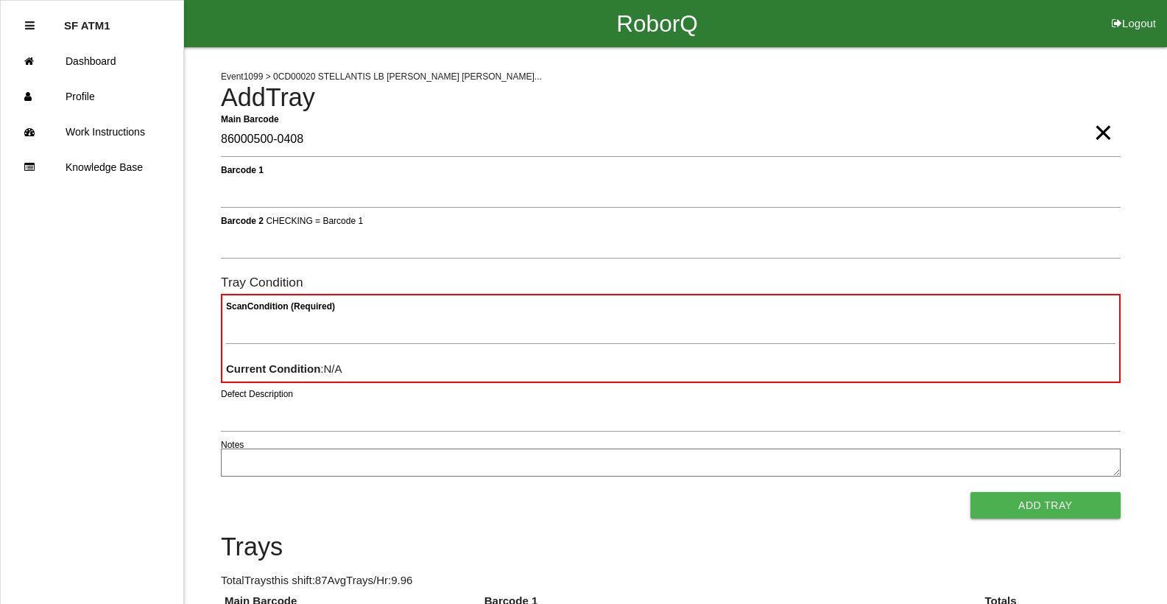
type Barcode "86000500-0408"
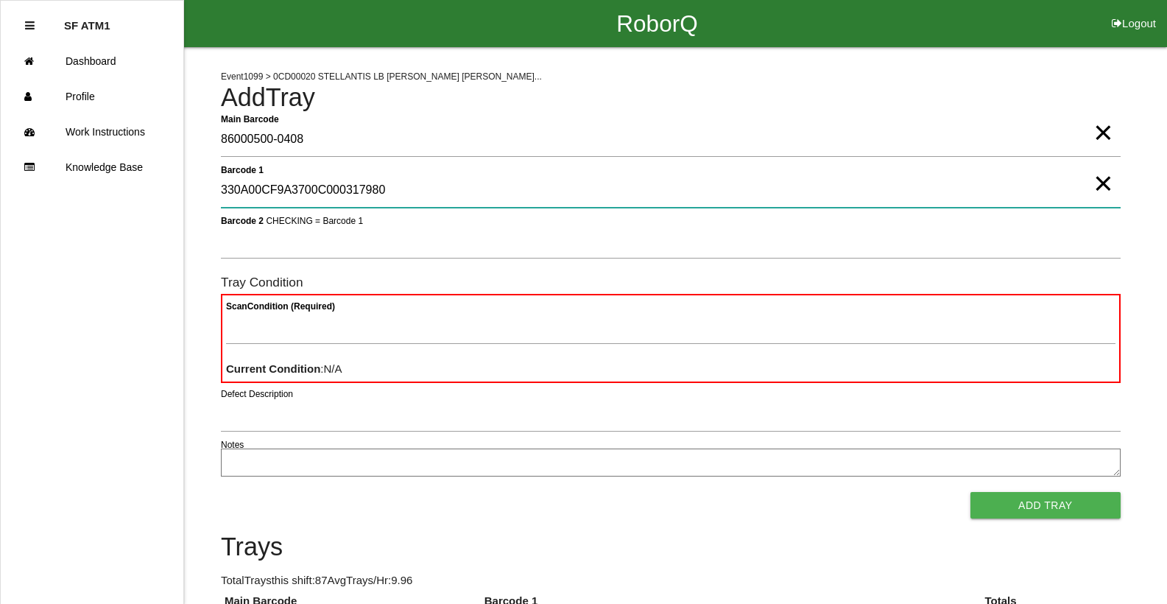
type 1 "330A00CF9A3700C000317980"
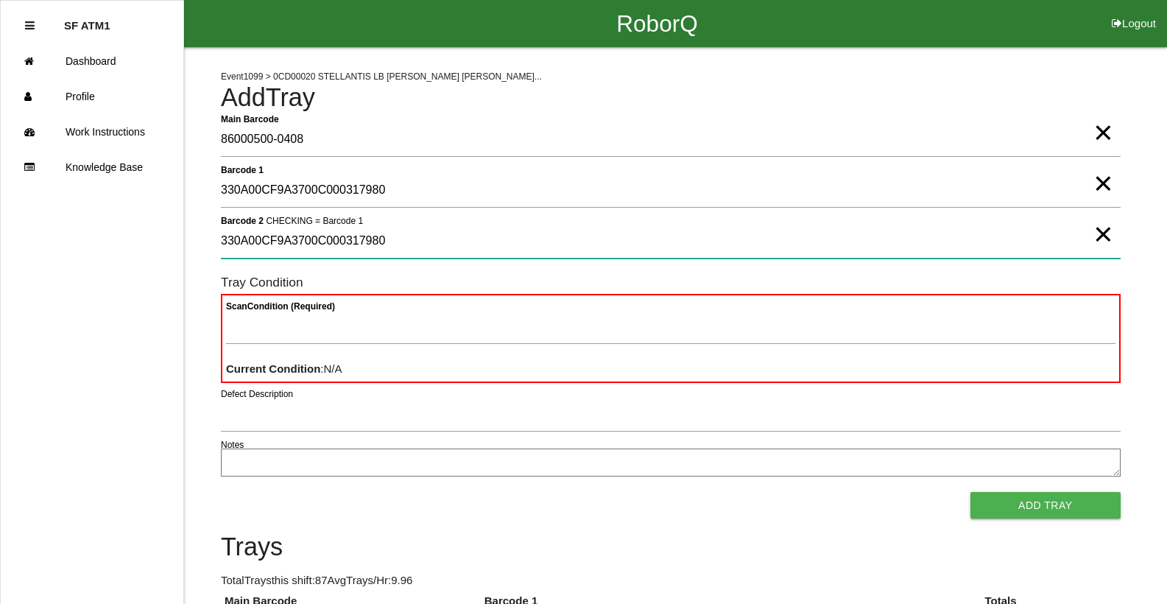
type 2 "330A00CF9A3700C000317980"
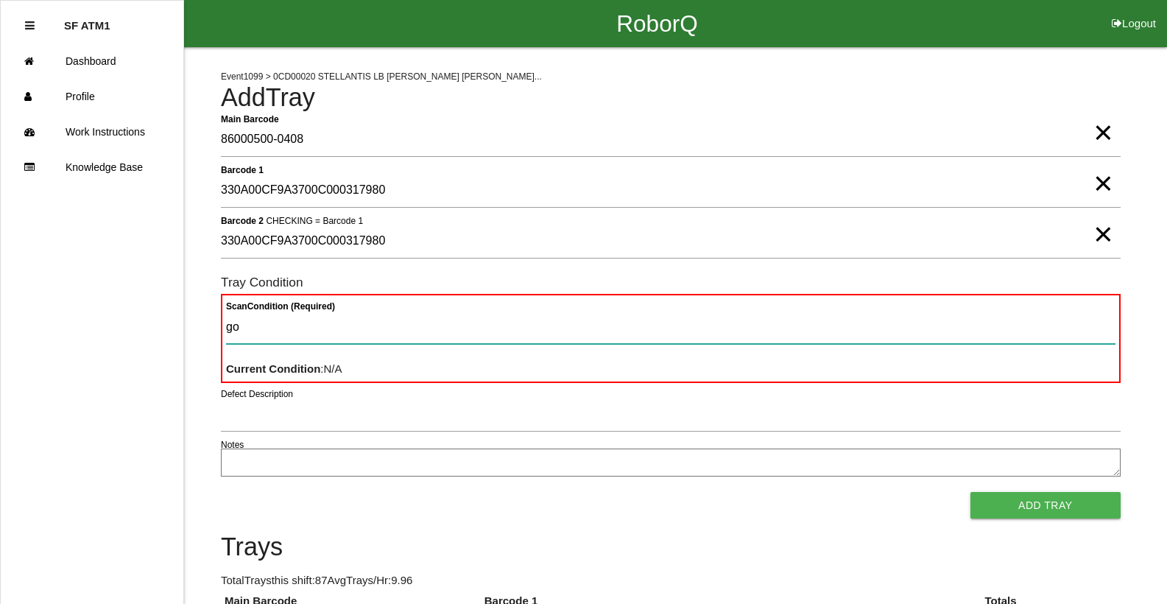
type Condition "goo"
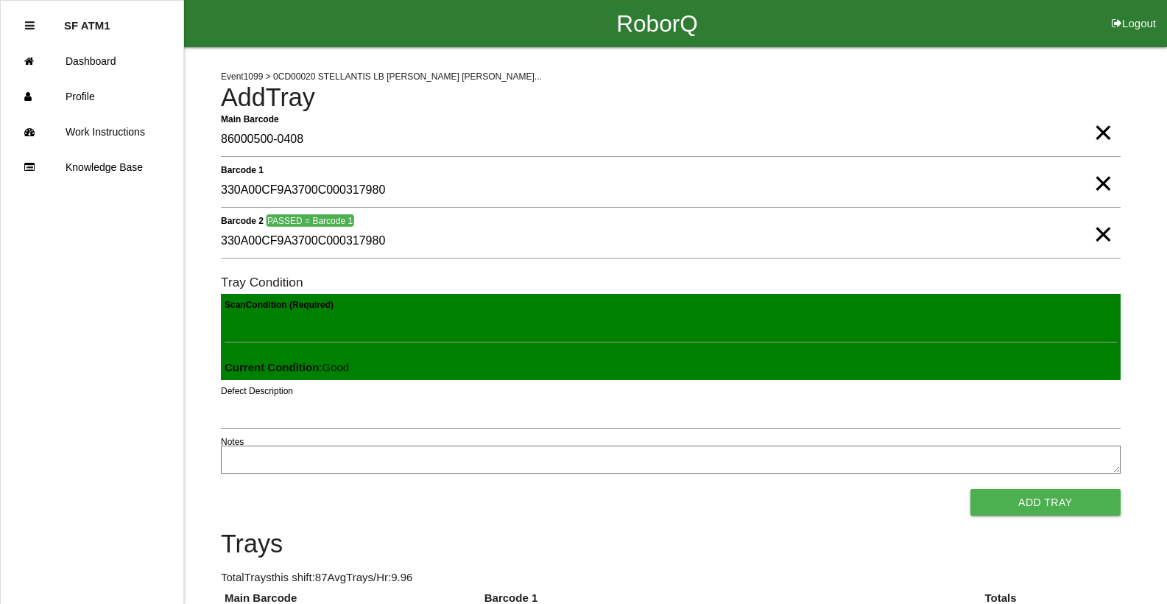
click at [971, 489] on button "Add Tray" at bounding box center [1046, 502] width 150 height 27
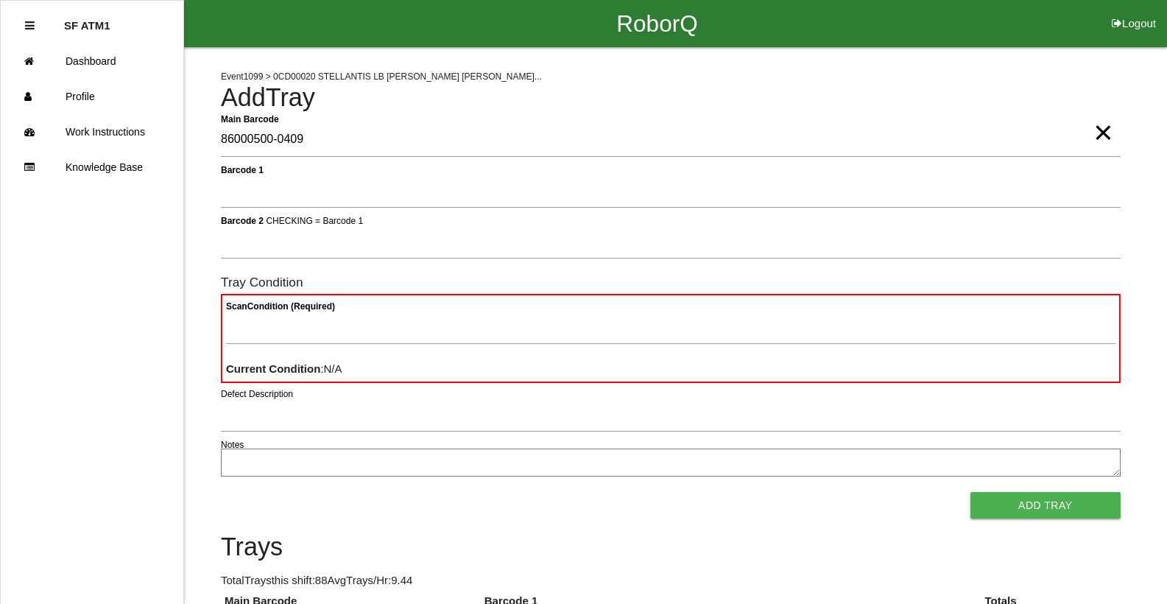
type Barcode "86000500-0409"
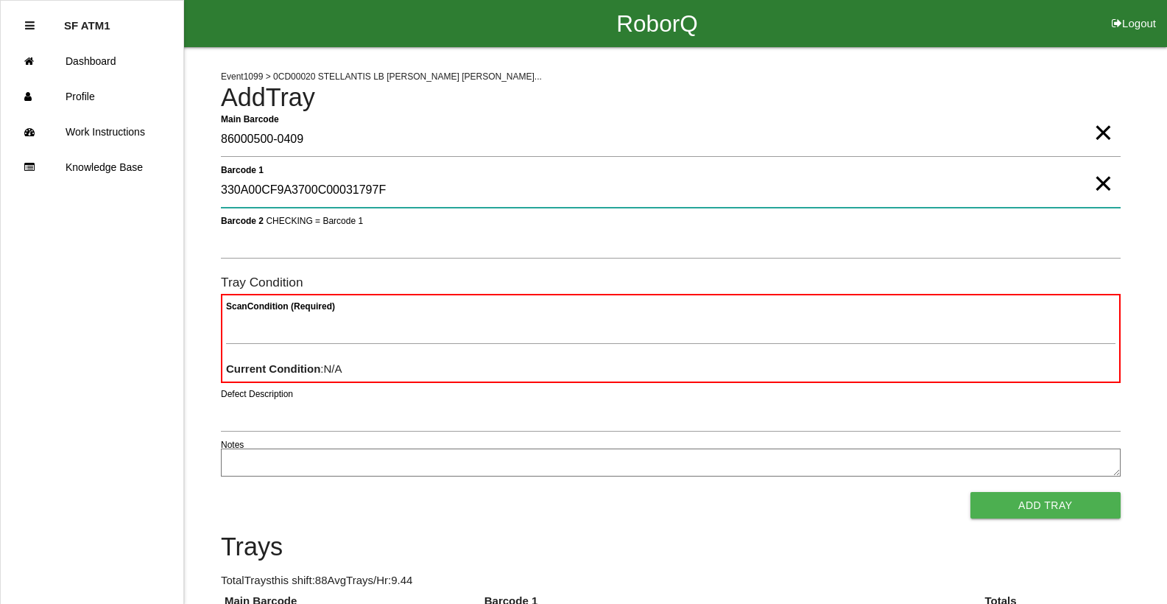
type 1 "330A00CF9A3700C00031797F"
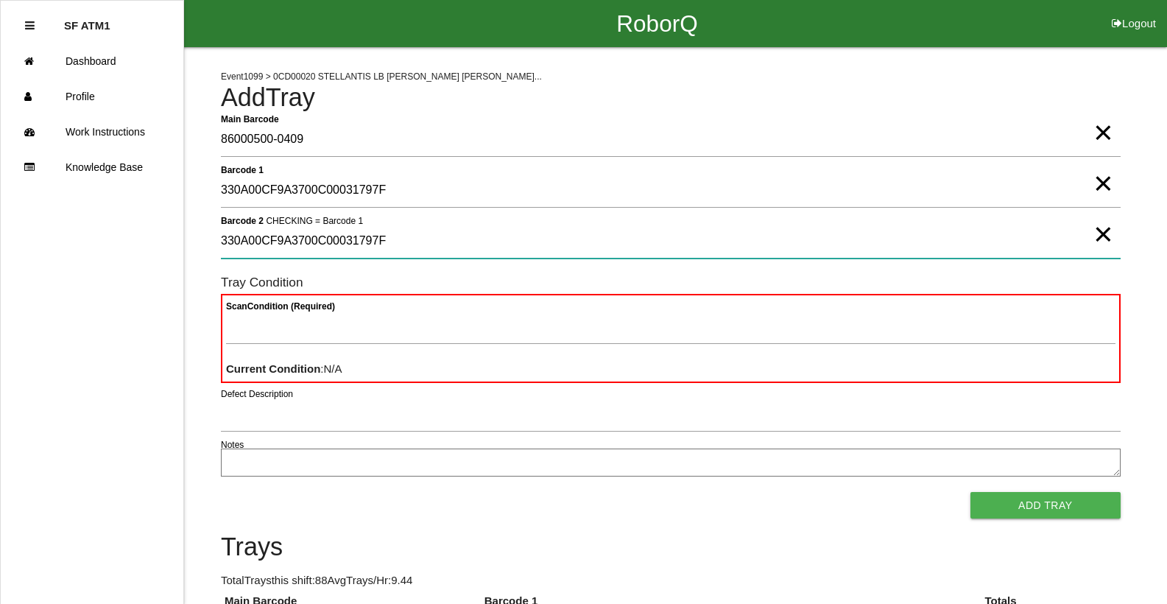
type 2 "330A00CF9A3700C00031797F"
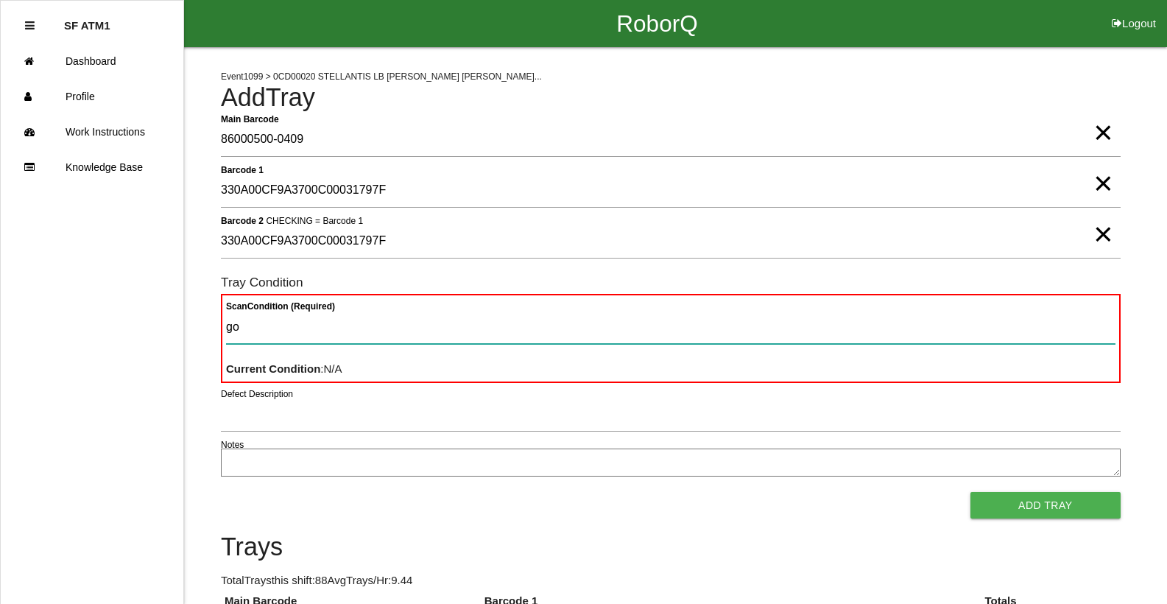
type Condition "goo"
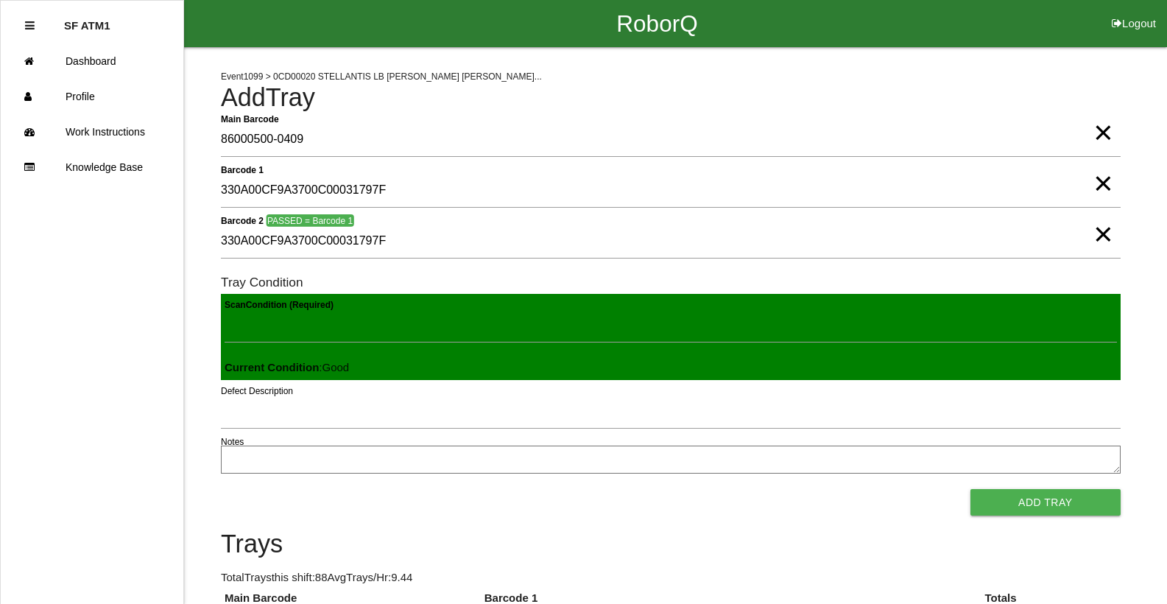
click at [971, 489] on button "Add Tray" at bounding box center [1046, 502] width 150 height 27
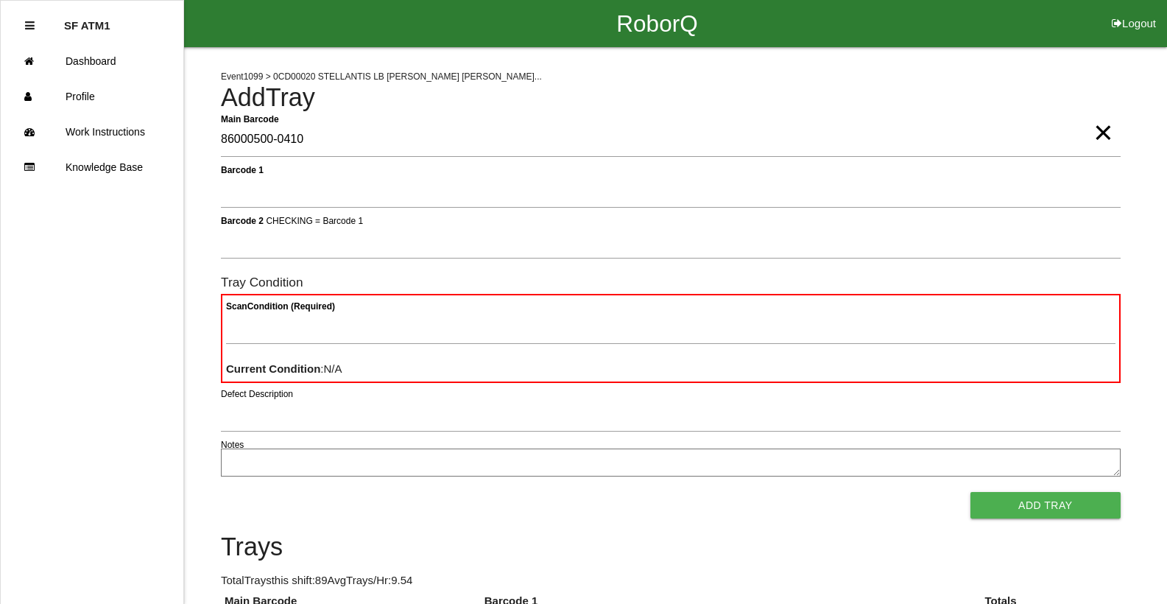
type Barcode "86000500-0410"
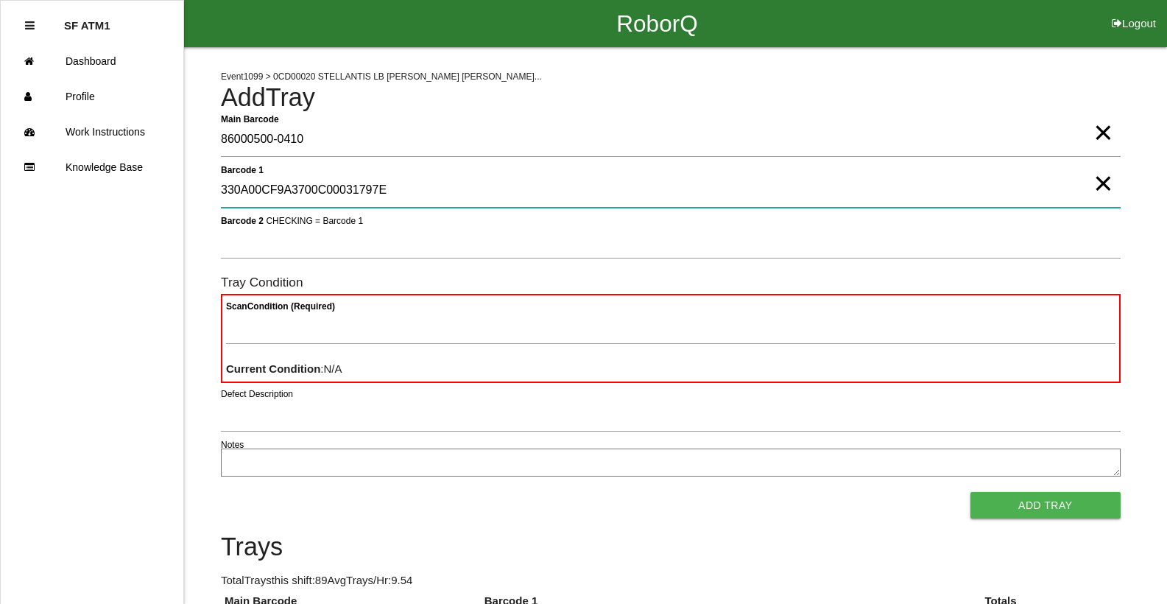
type 1 "330A00CF9A3700C00031797E"
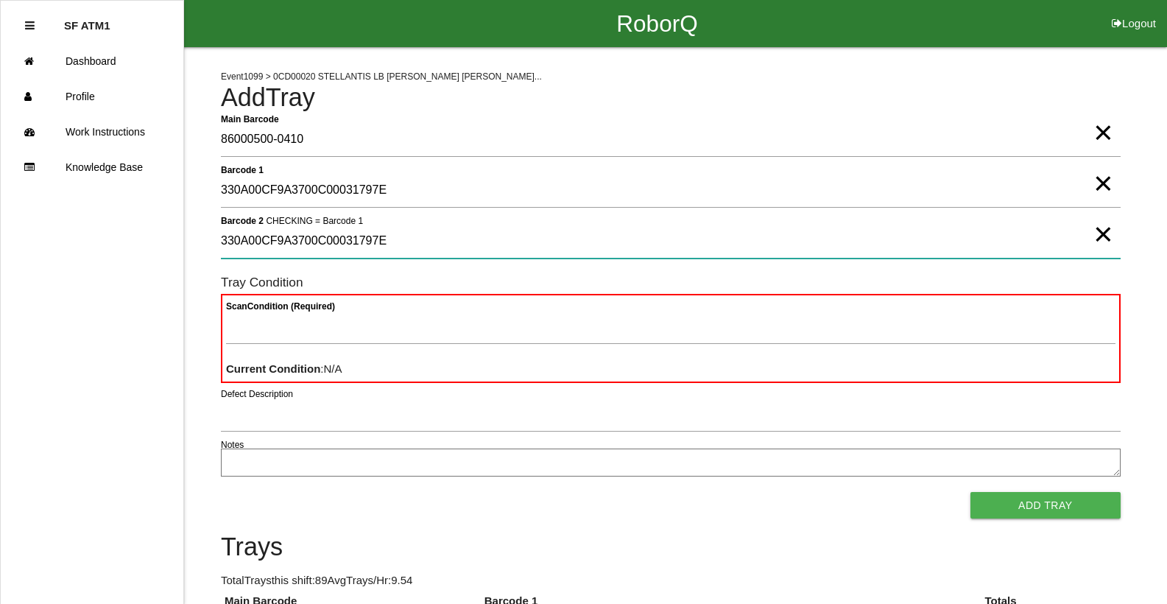
type 2 "330A00CF9A3700C00031797E"
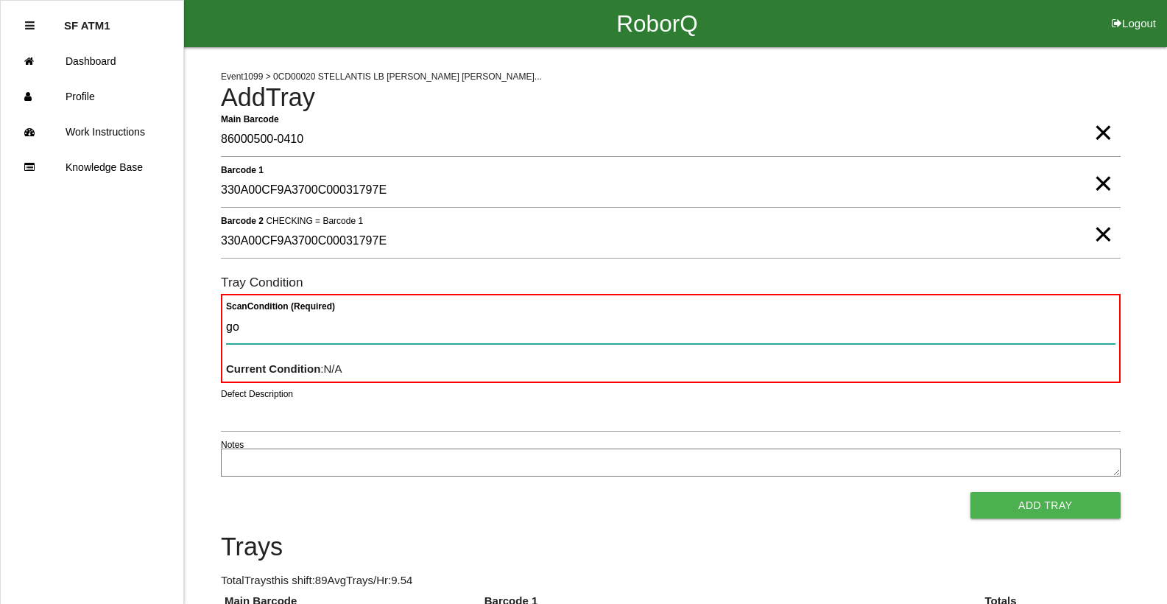
type Condition "goo"
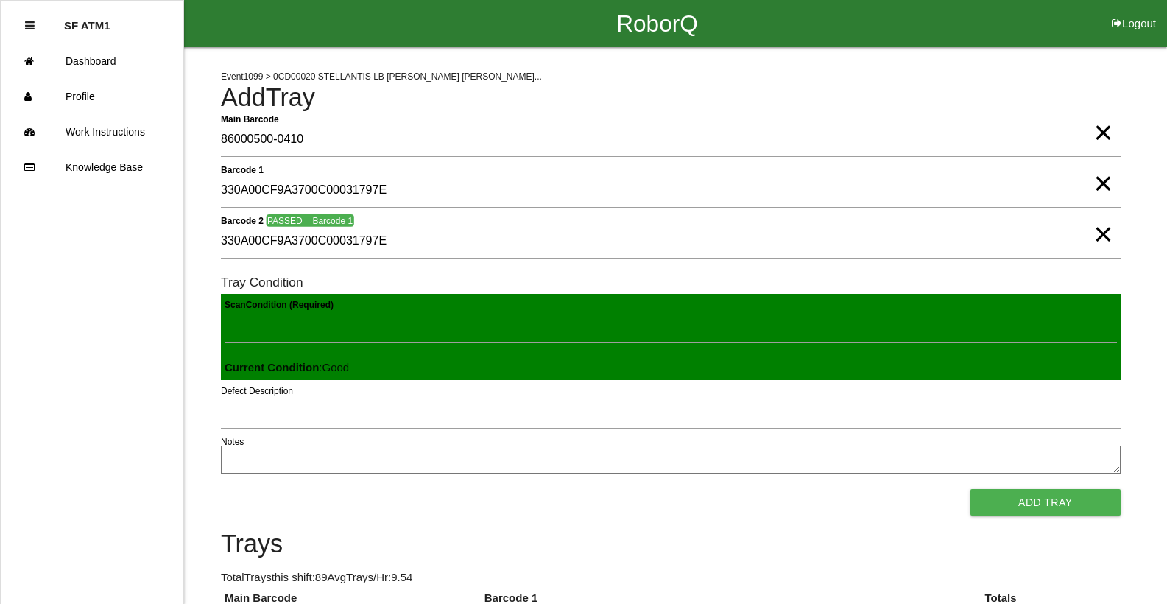
click at [971, 489] on button "Add Tray" at bounding box center [1046, 502] width 150 height 27
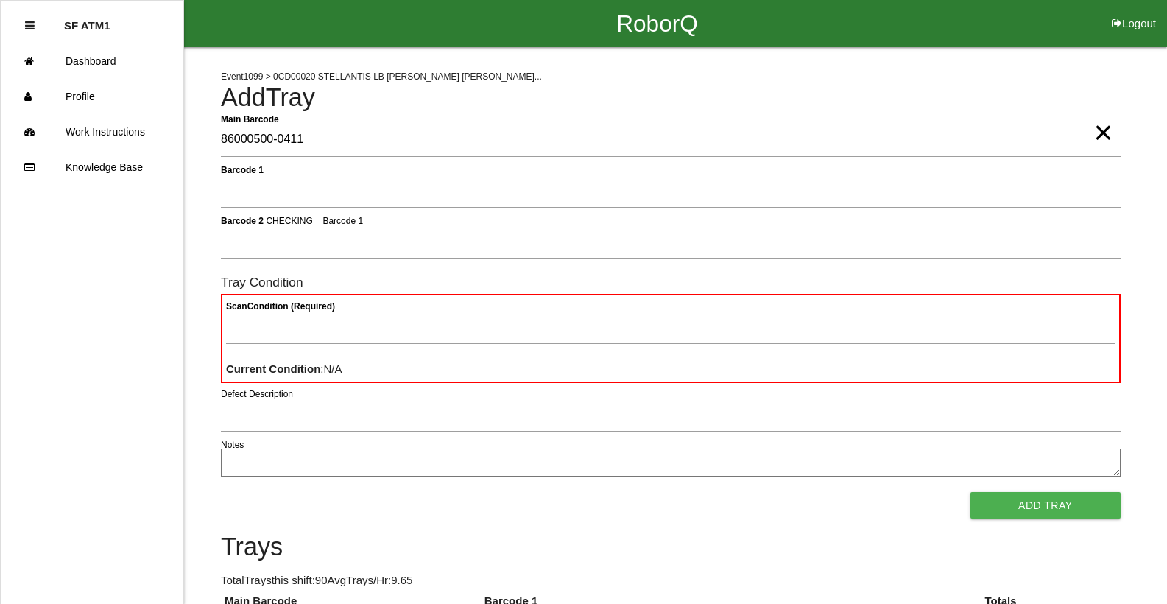
type Barcode "86000500-0411"
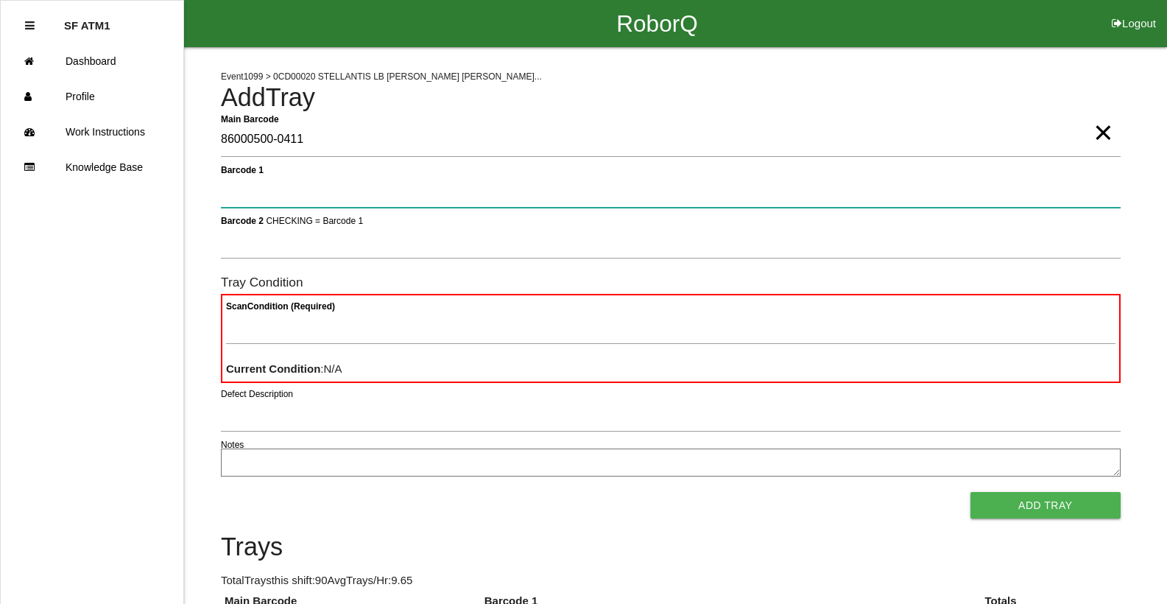
click at [971, 492] on button "Add Tray" at bounding box center [1046, 505] width 150 height 27
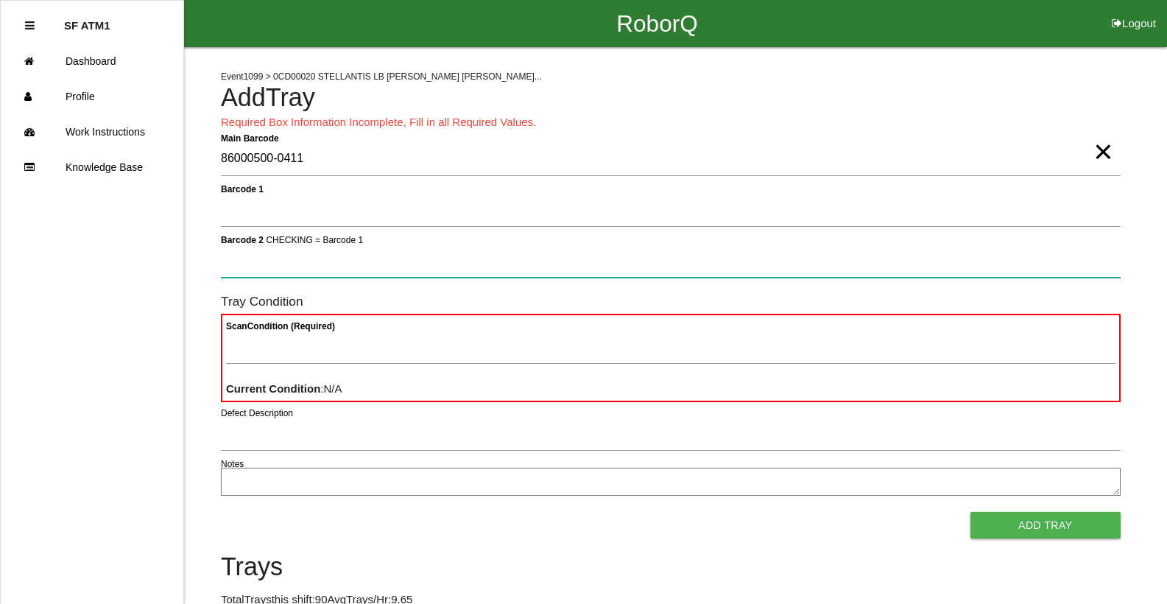
click at [971, 512] on button "Add Tray" at bounding box center [1046, 525] width 150 height 27
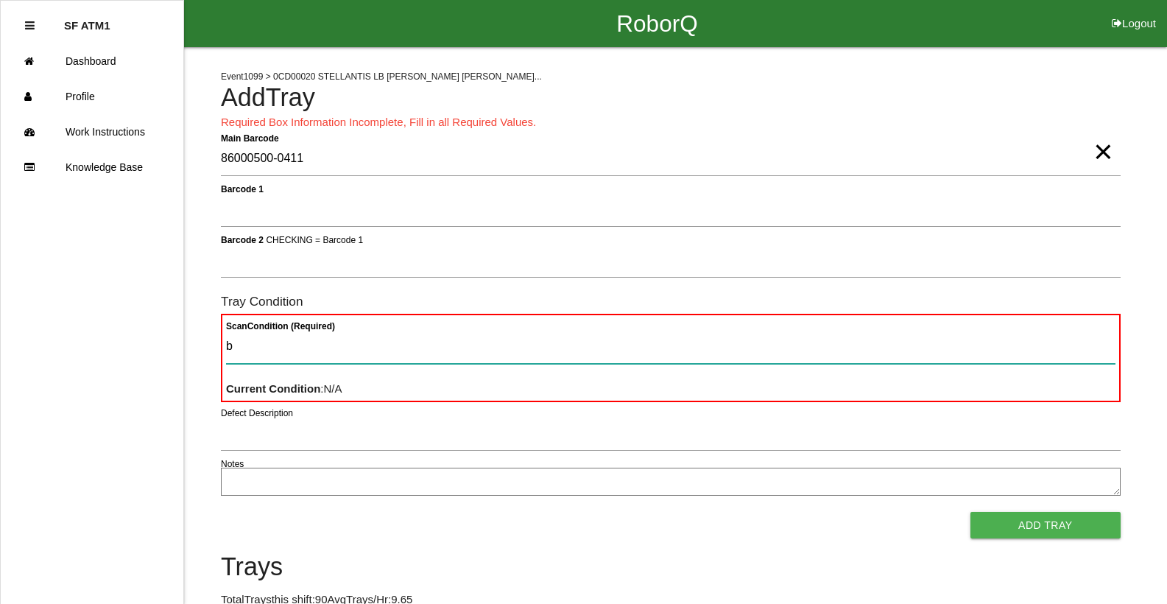
type Condition "ba"
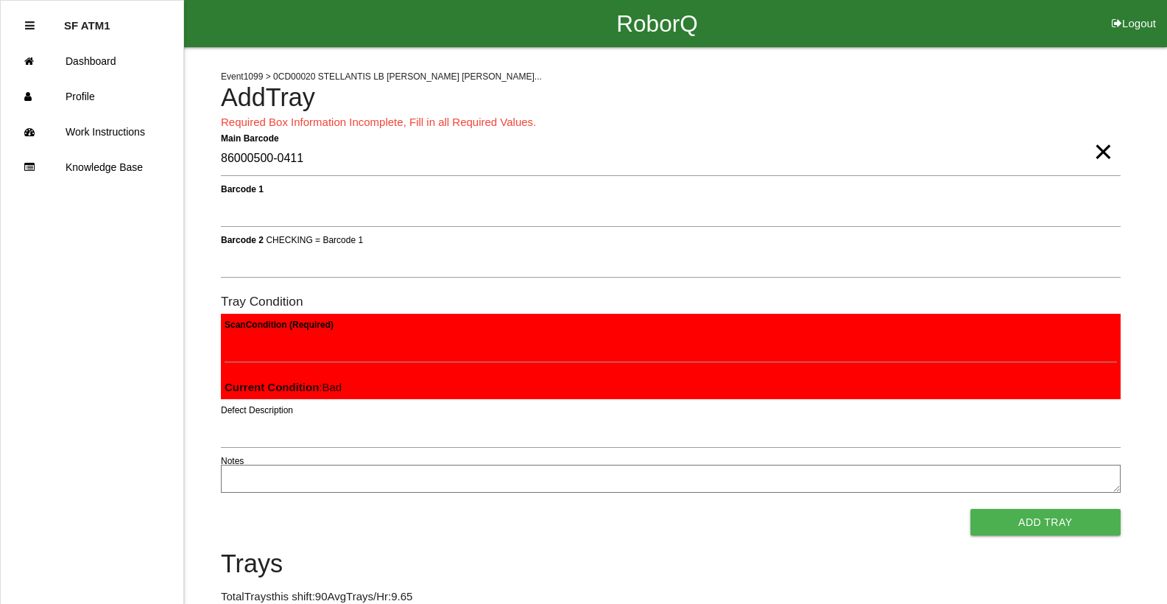
click at [971, 509] on button "Add Tray" at bounding box center [1046, 522] width 150 height 27
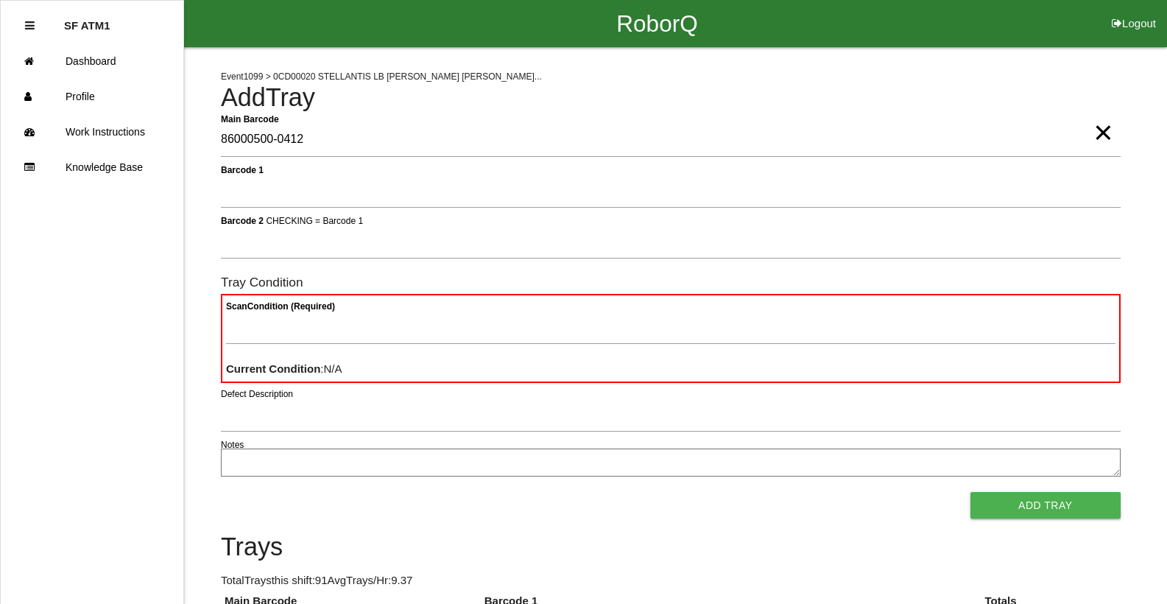
type Barcode "86000500-0412"
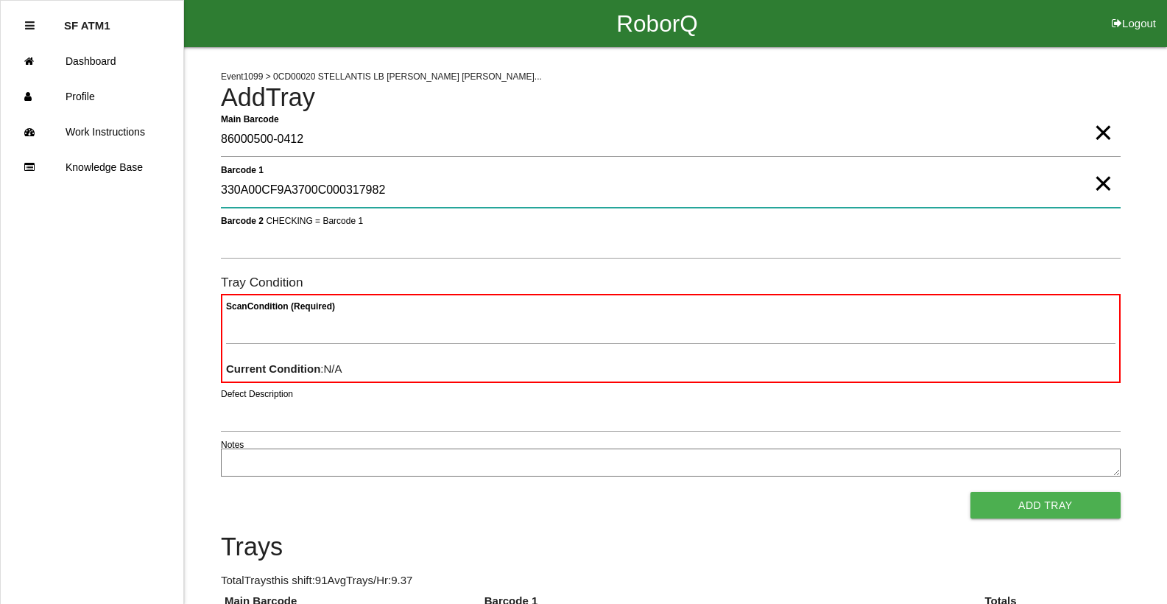
type 1 "330A00CF9A3700C000317982"
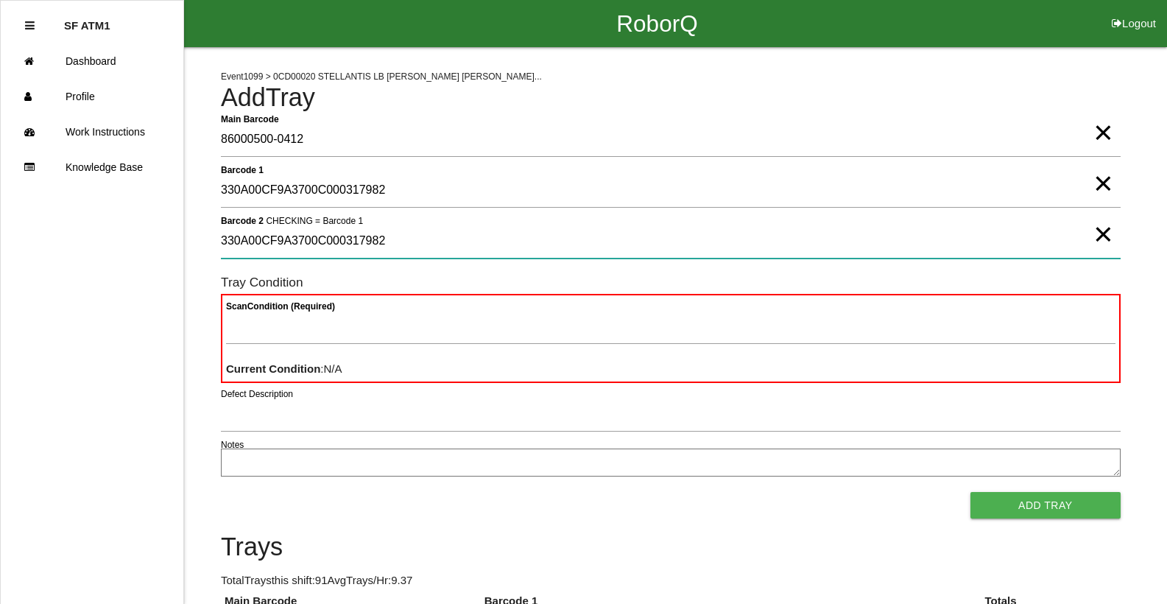
type 2 "330A00CF9A3700C000317982"
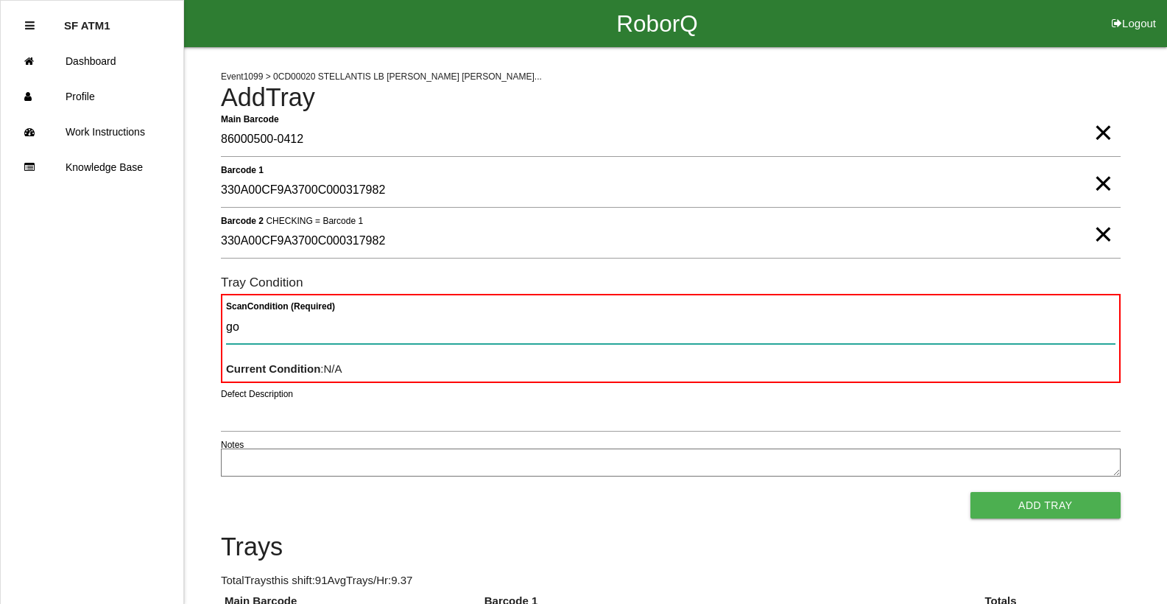
type Condition "goo"
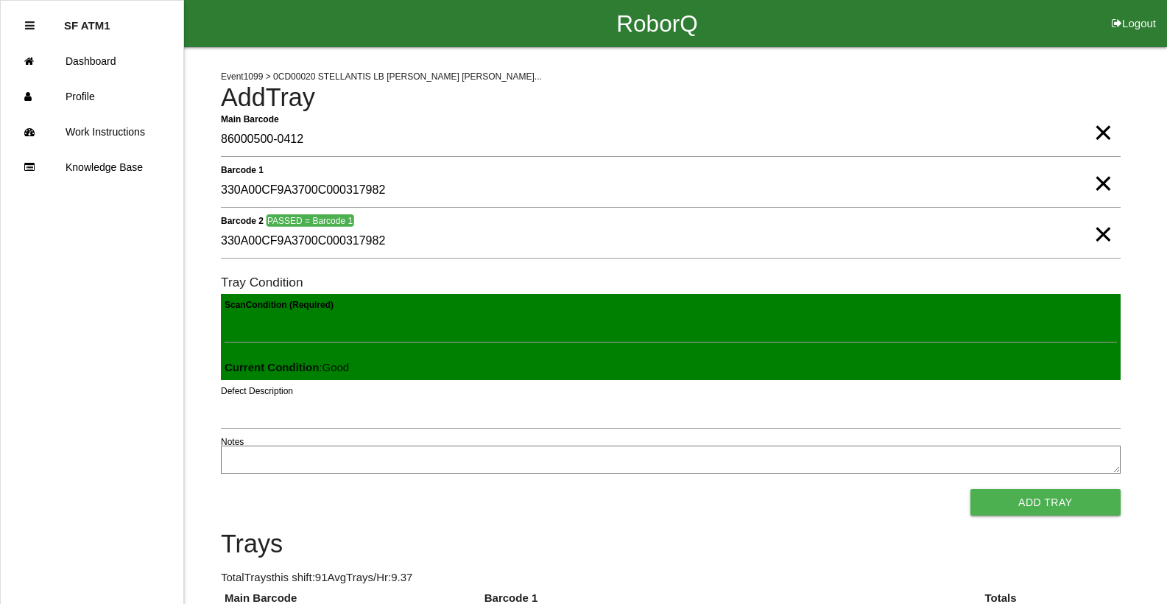
click at [971, 489] on button "Add Tray" at bounding box center [1046, 502] width 150 height 27
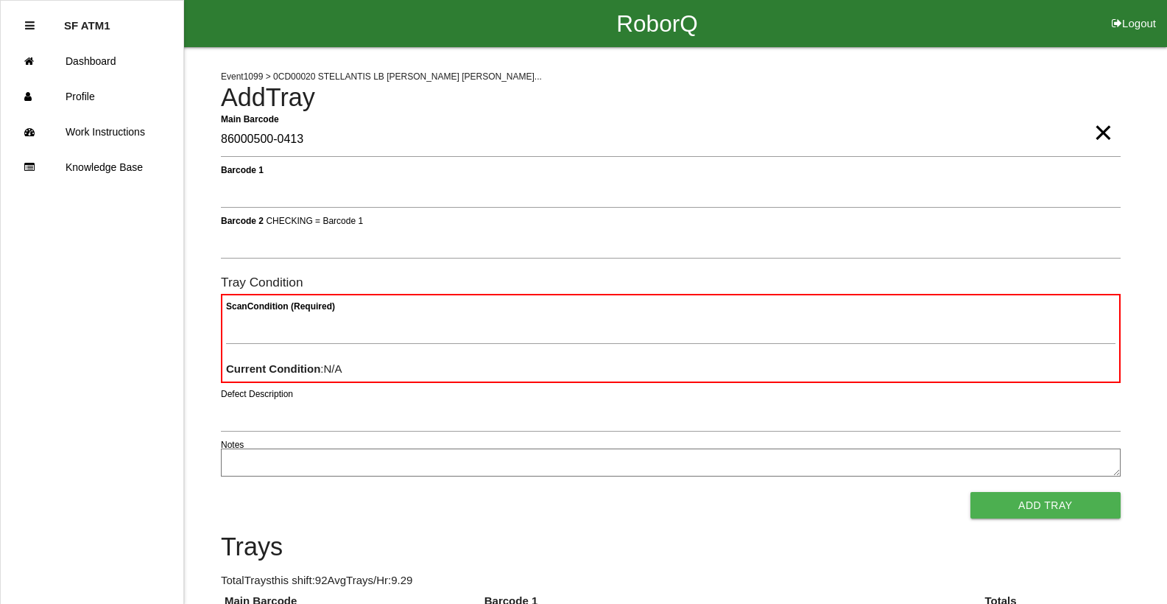
type Barcode "86000500-0413"
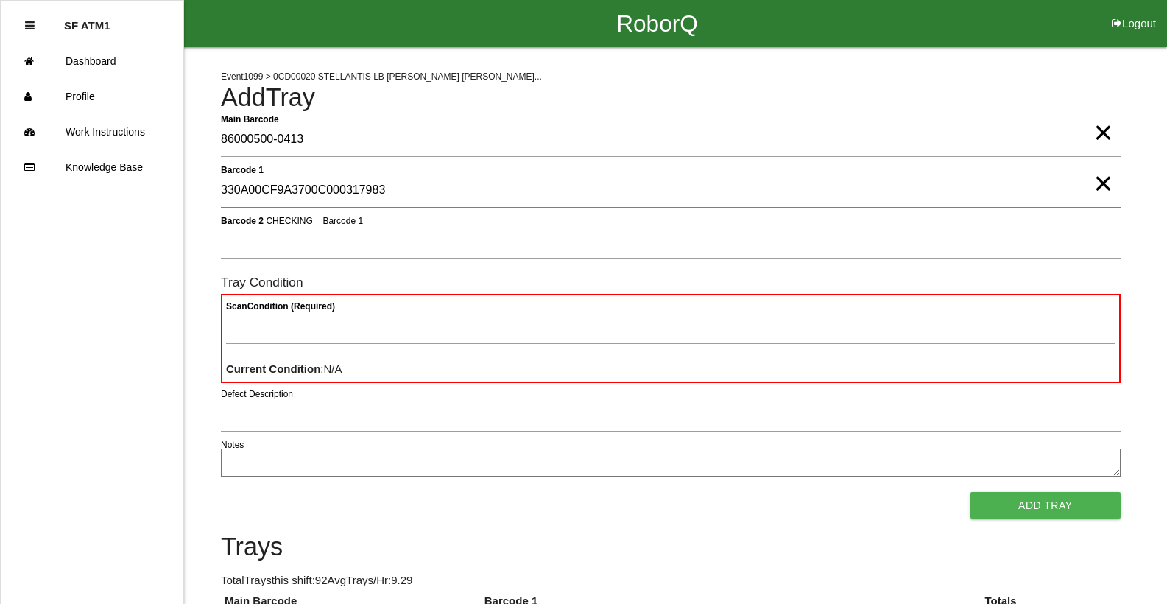
type 1 "330A00CF9A3700C000317983"
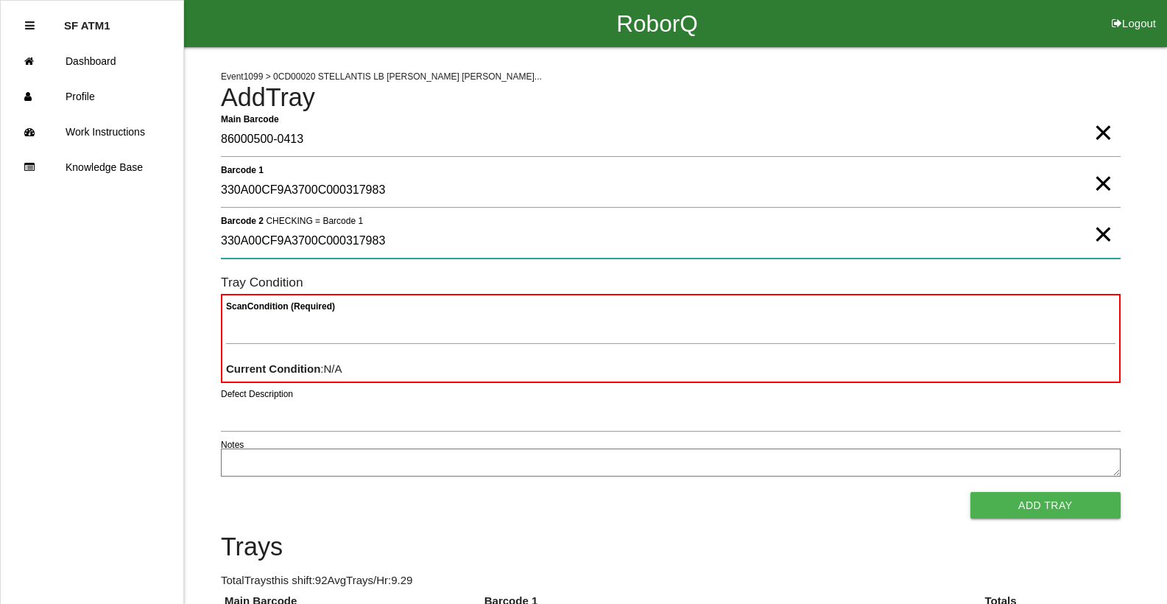
type 2 "330A00CF9A3700C000317983"
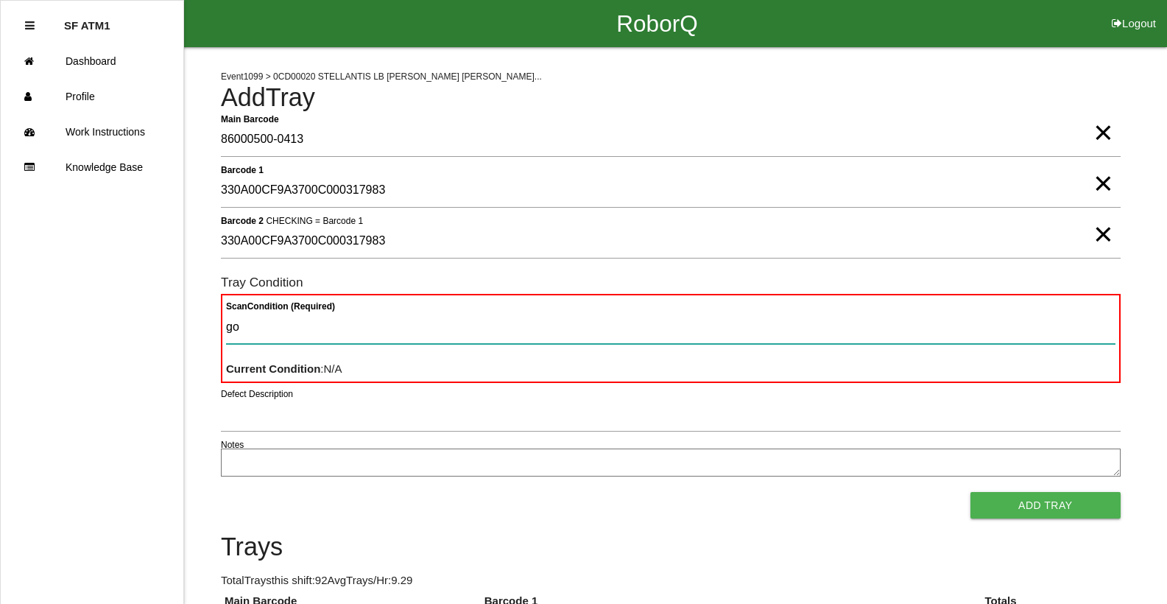
type Condition "goo"
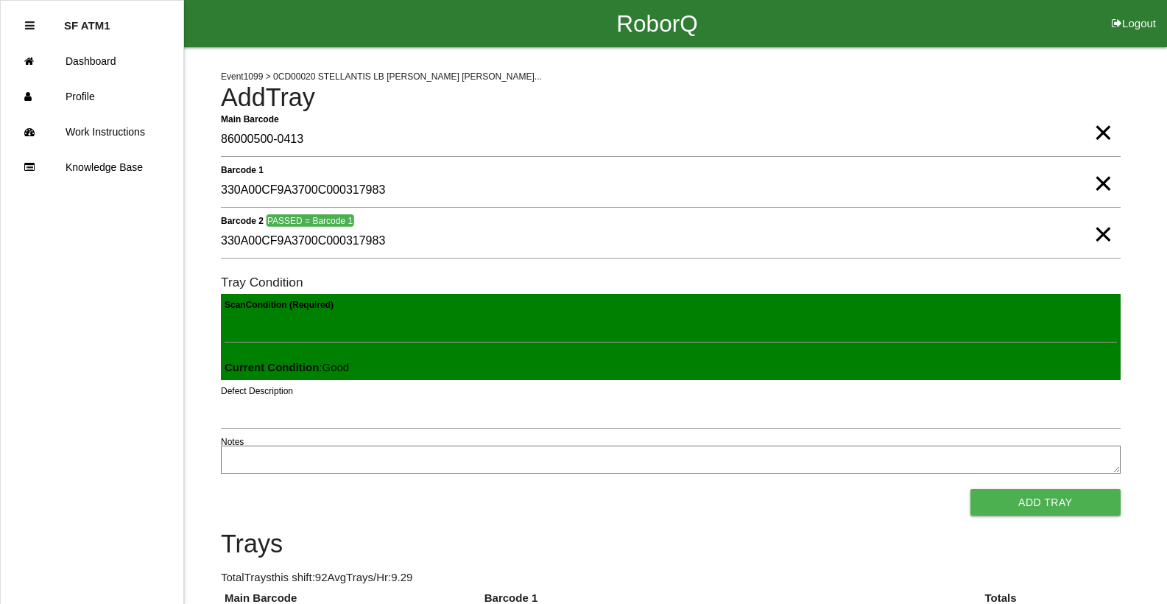
click at [971, 489] on button "Add Tray" at bounding box center [1046, 502] width 150 height 27
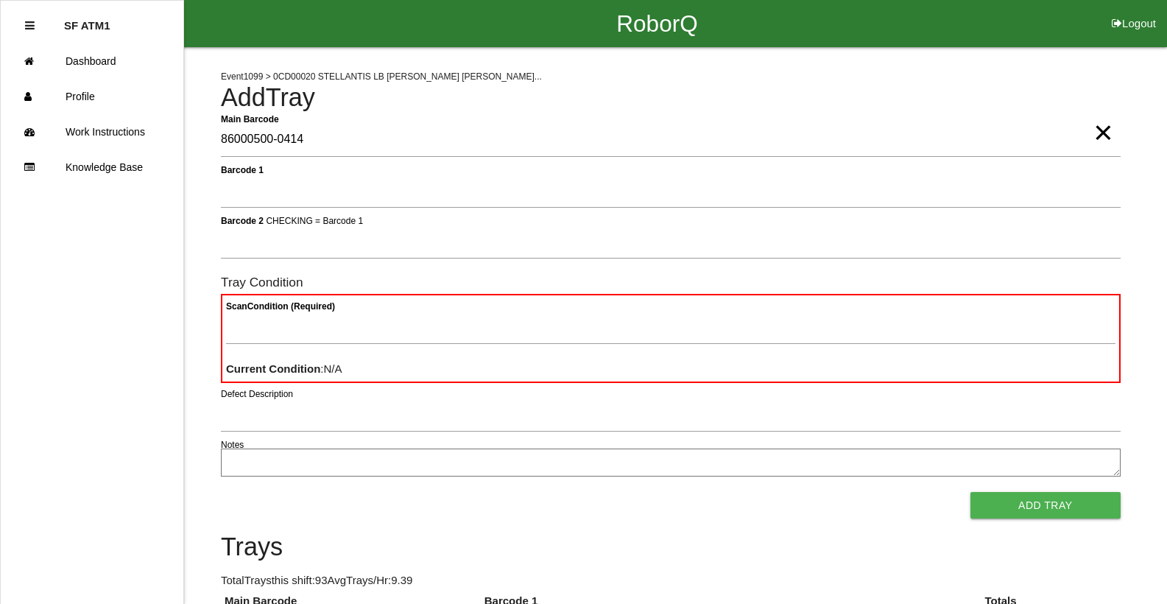
type Barcode "86000500-0414"
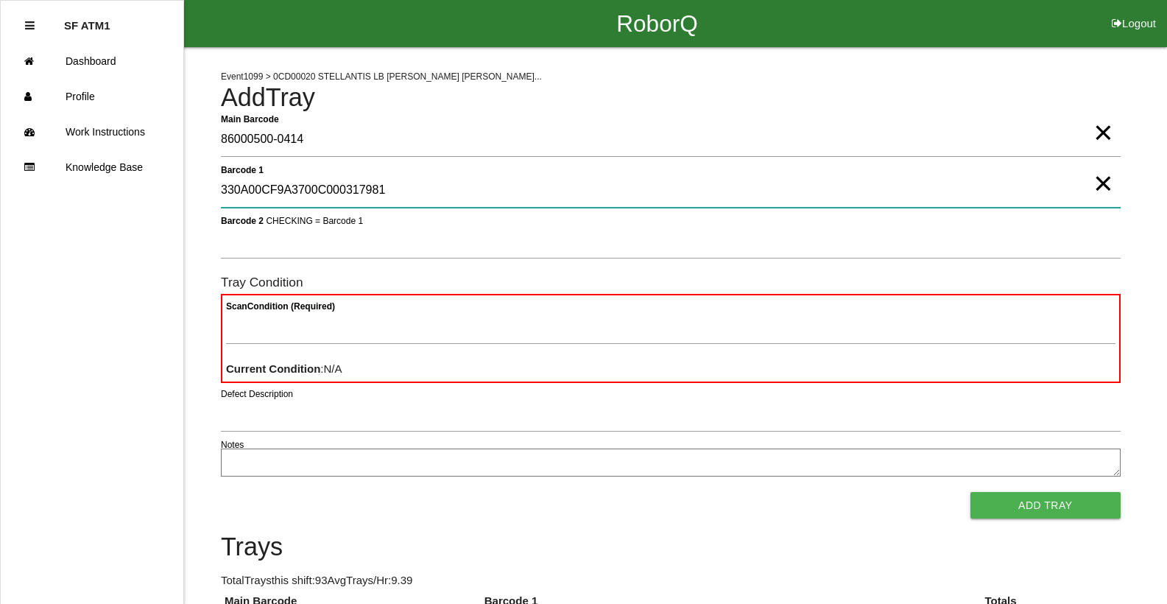
type 1 "330A00CF9A3700C000317981"
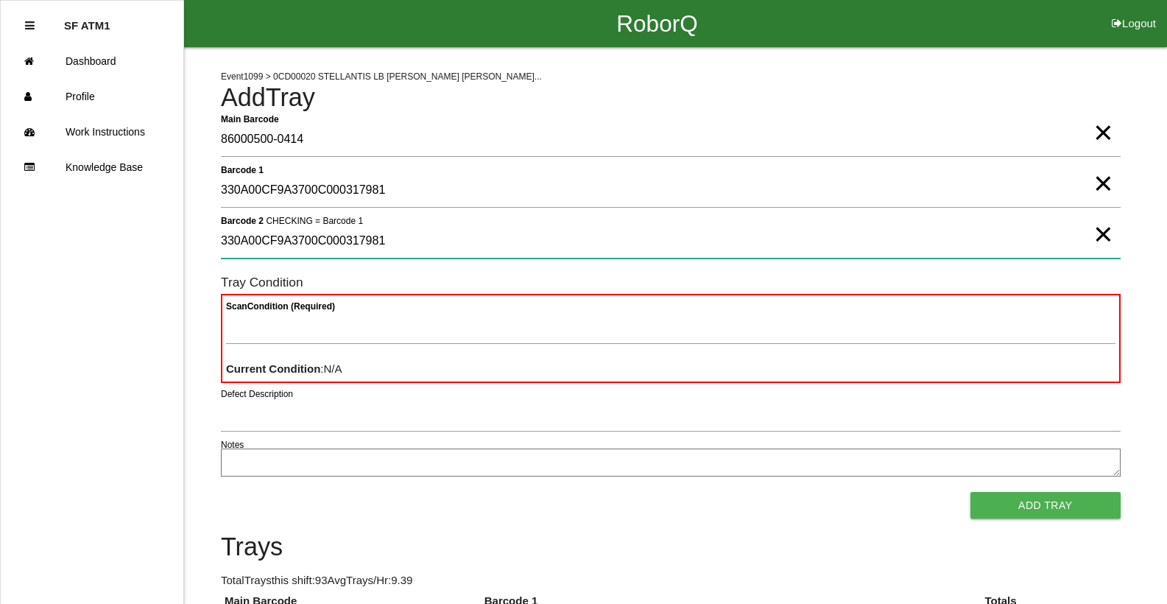
type 2 "330A00CF9A3700C000317981"
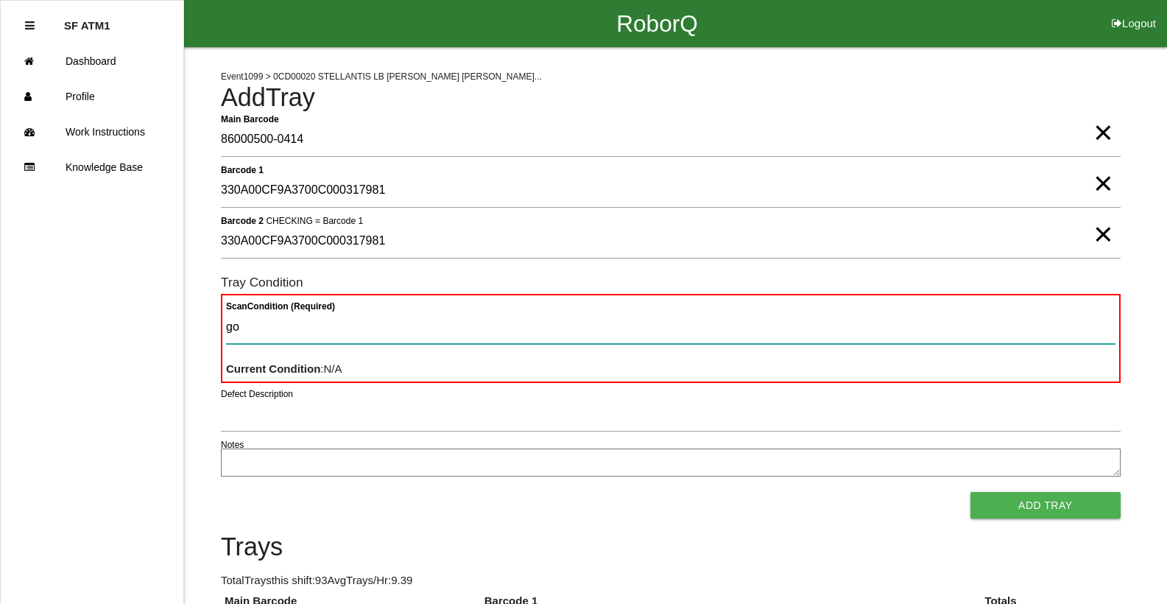
type Condition "goo"
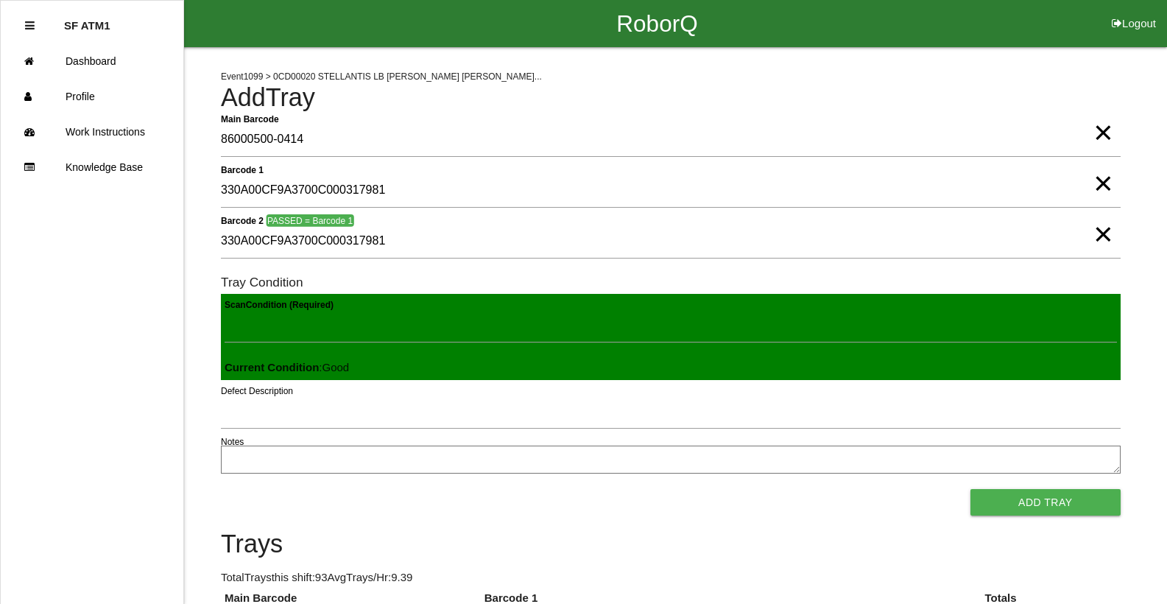
click at [971, 489] on button "Add Tray" at bounding box center [1046, 502] width 150 height 27
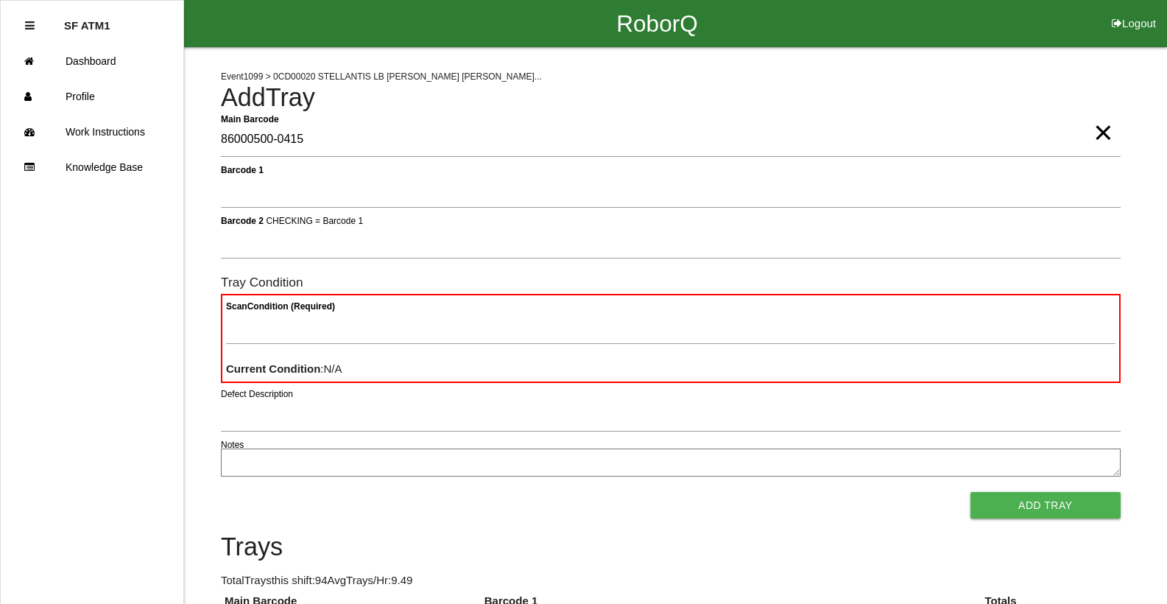
type Barcode "86000500-0415"
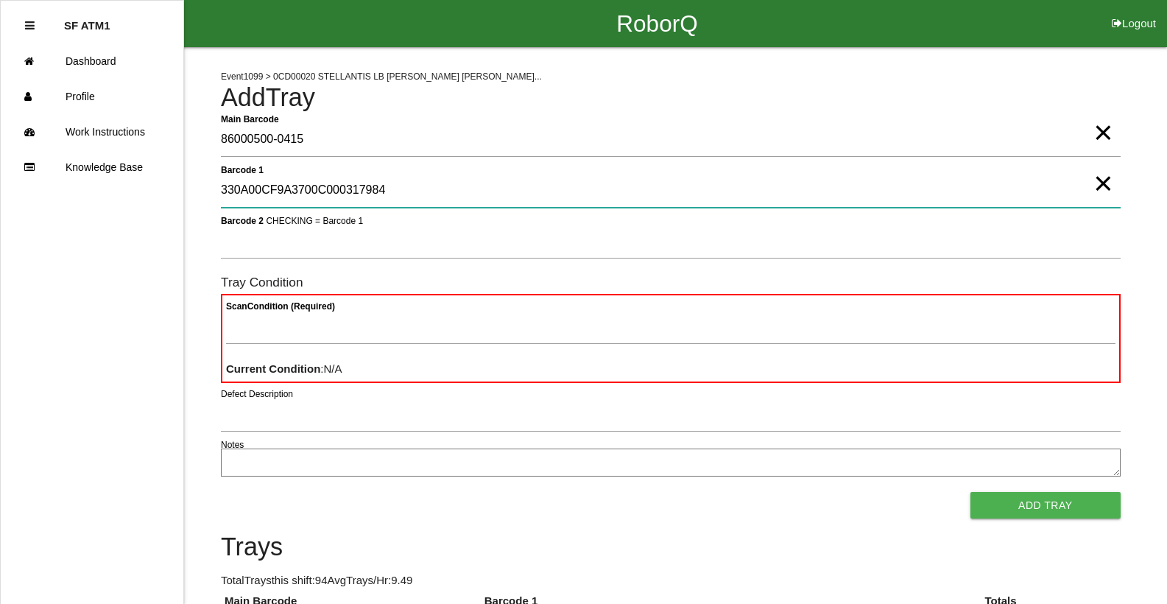
type 1 "330A00CF9A3700C000317984"
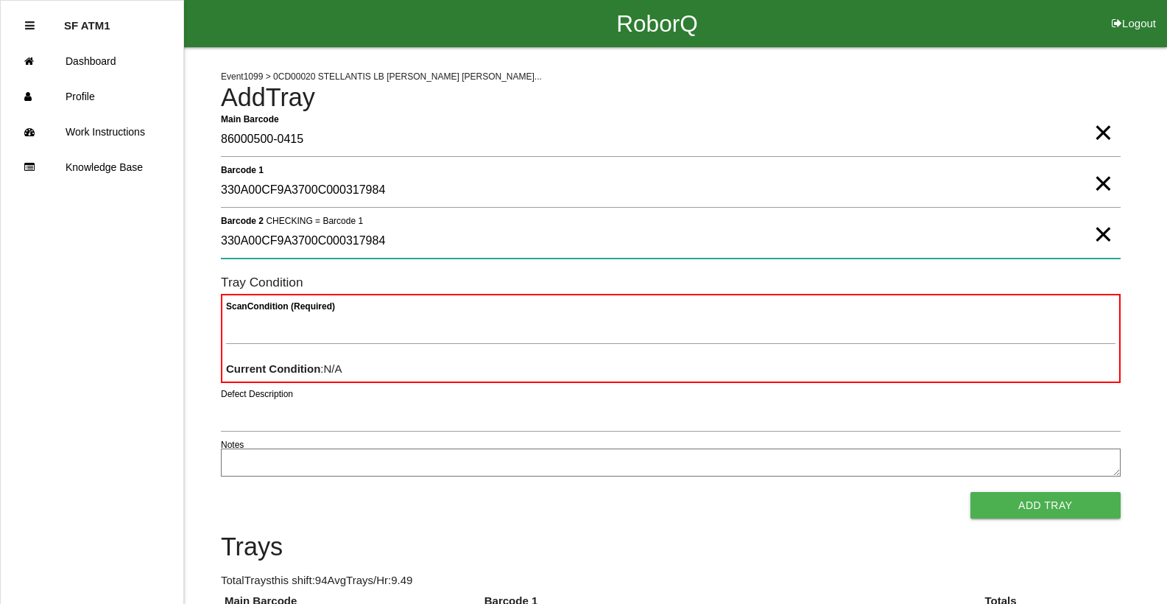
type 2 "330A00CF9A3700C000317984"
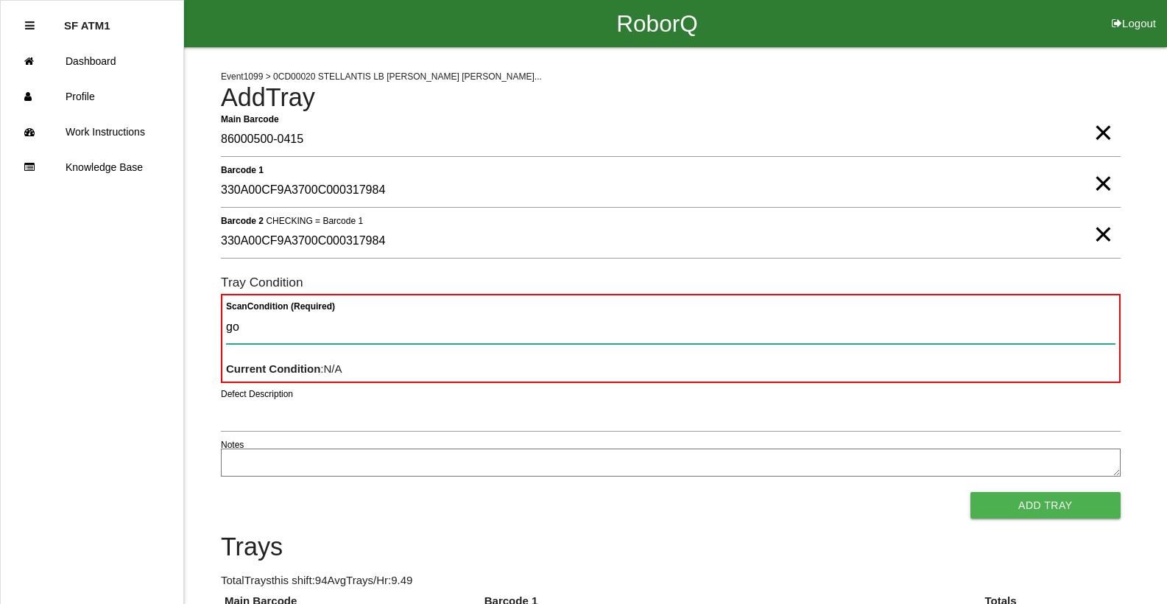
type Condition "goo"
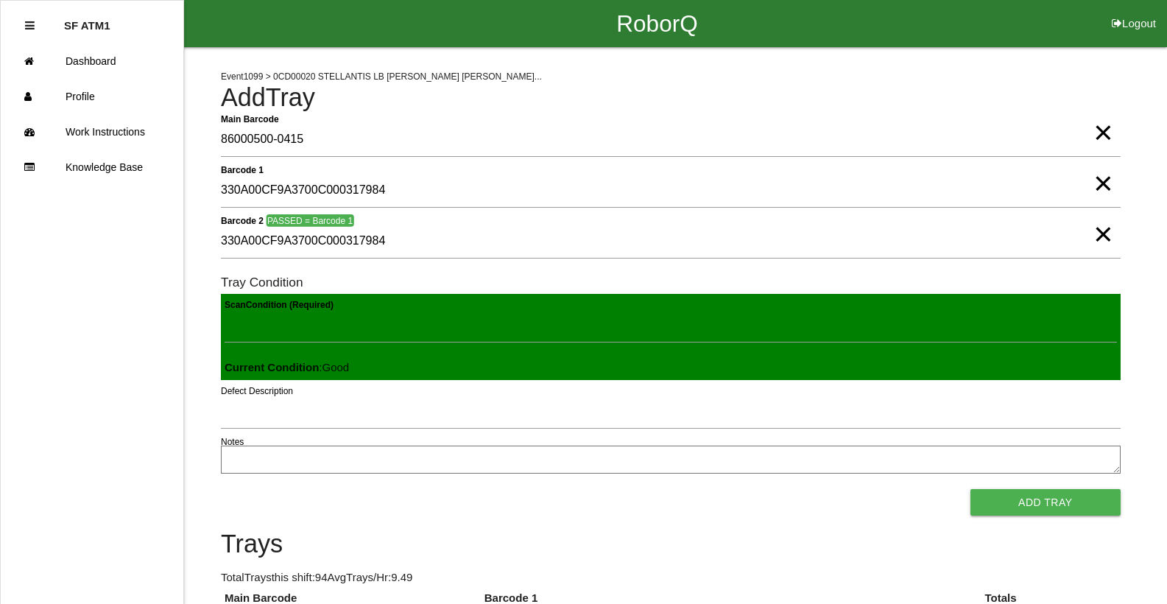
click at [971, 489] on button "Add Tray" at bounding box center [1046, 502] width 150 height 27
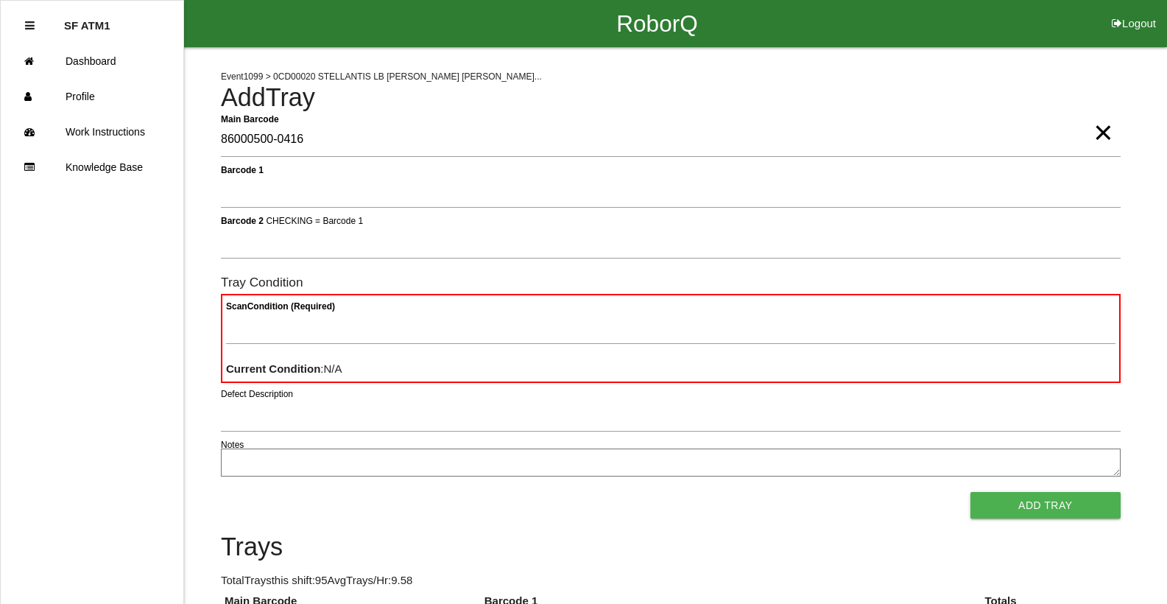
type Barcode "86000500-0416"
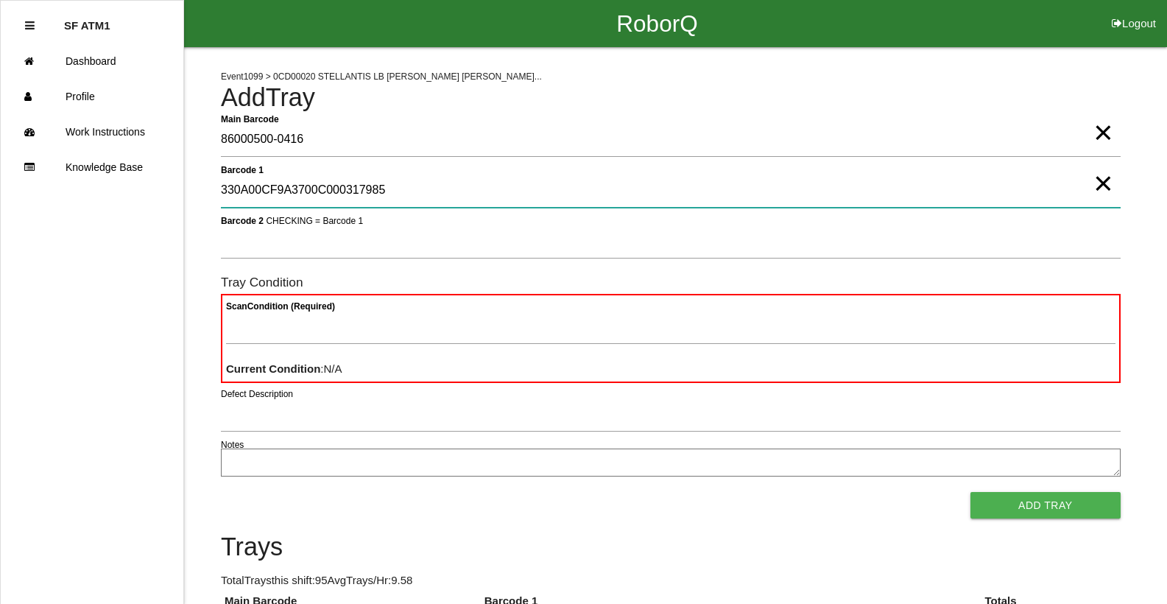
type 1 "330A00CF9A3700C000317985"
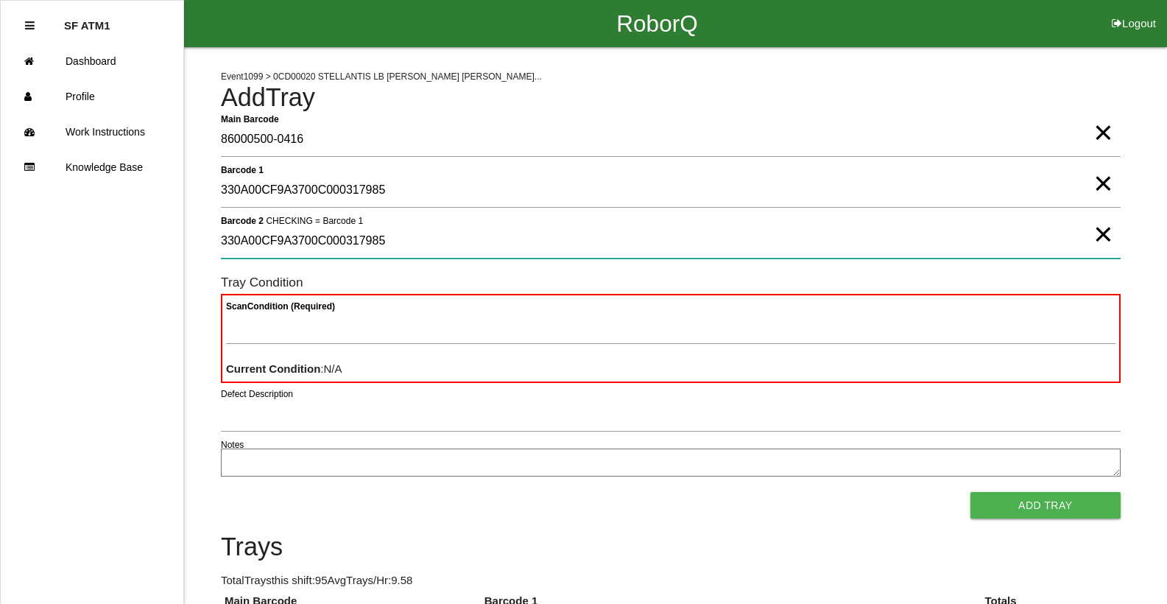
type 2 "330A00CF9A3700C000317985"
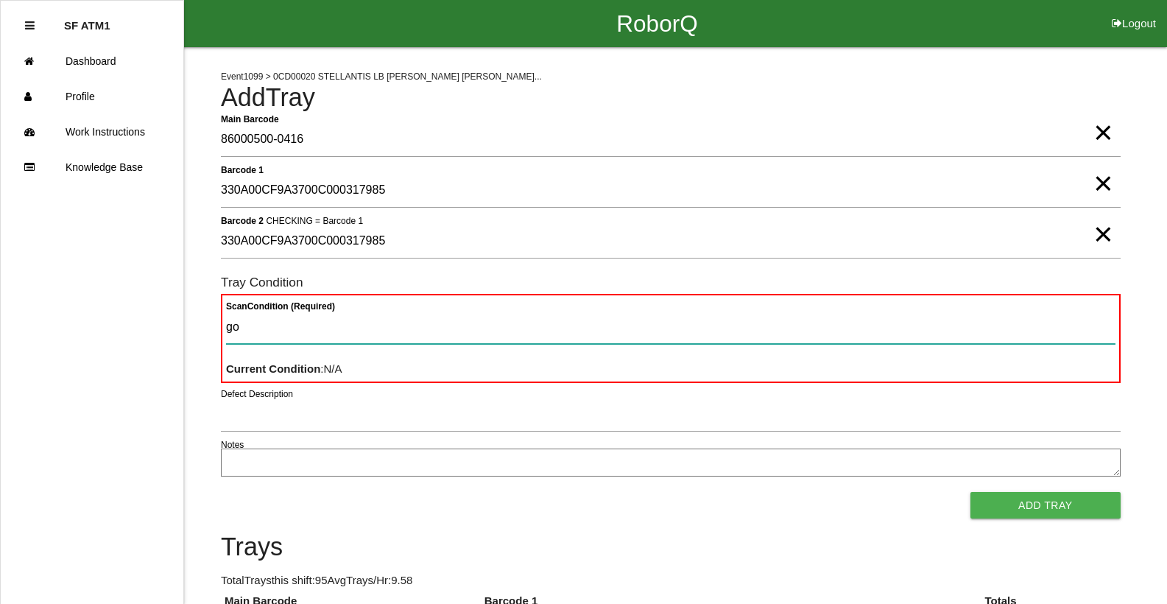
type Condition "goo"
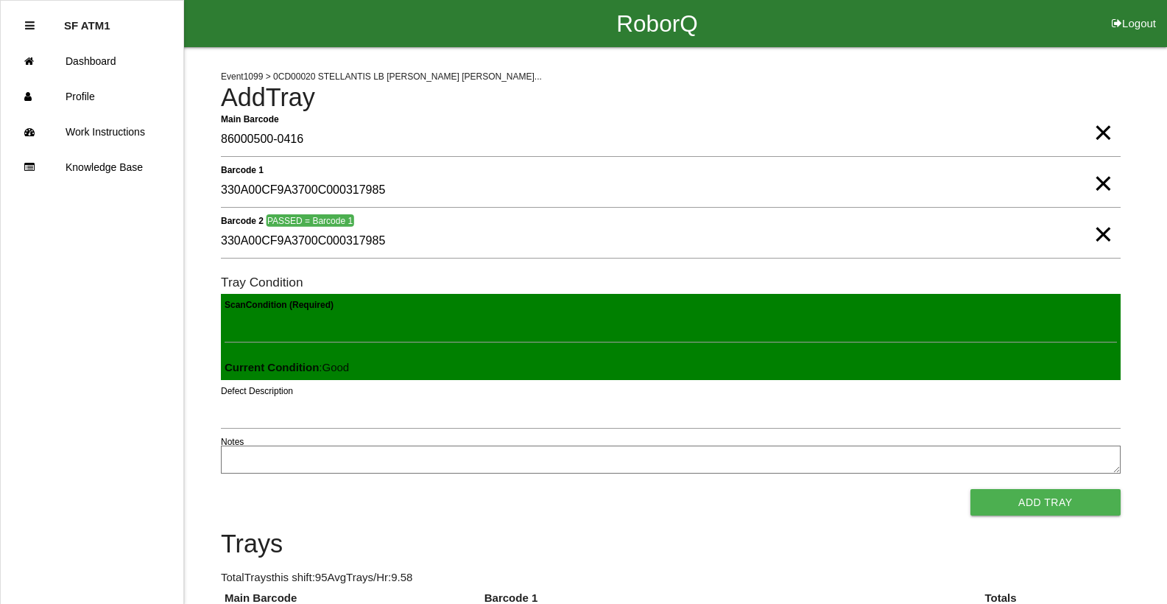
click at [971, 489] on button "Add Tray" at bounding box center [1046, 502] width 150 height 27
